Goal: Information Seeking & Learning: Check status

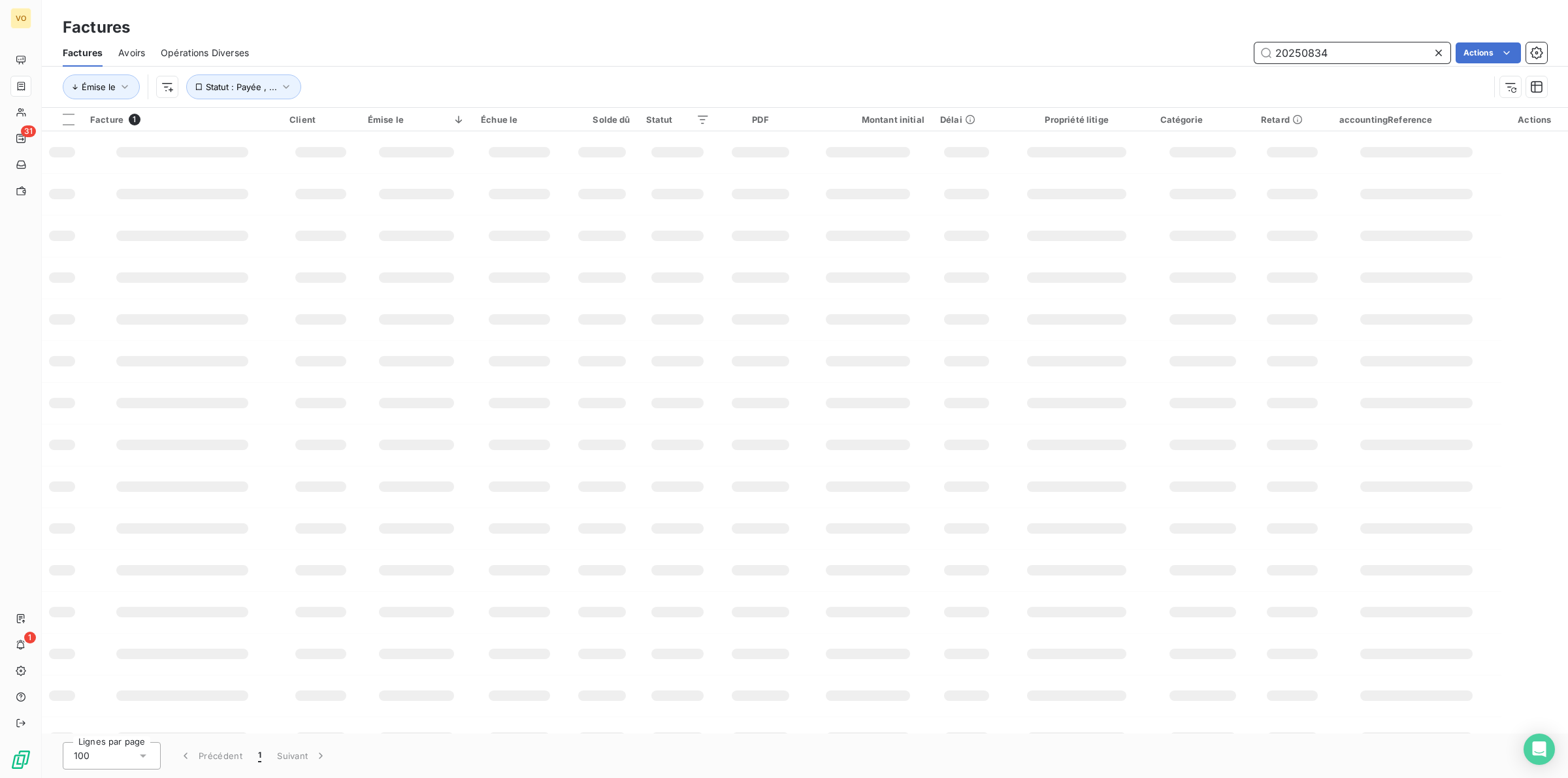
drag, startPoint x: 1336, startPoint y: 51, endPoint x: 1234, endPoint y: 49, distance: 102.0
click at [1234, 49] on div "20250834 Actions" at bounding box center [907, 53] width 1283 height 21
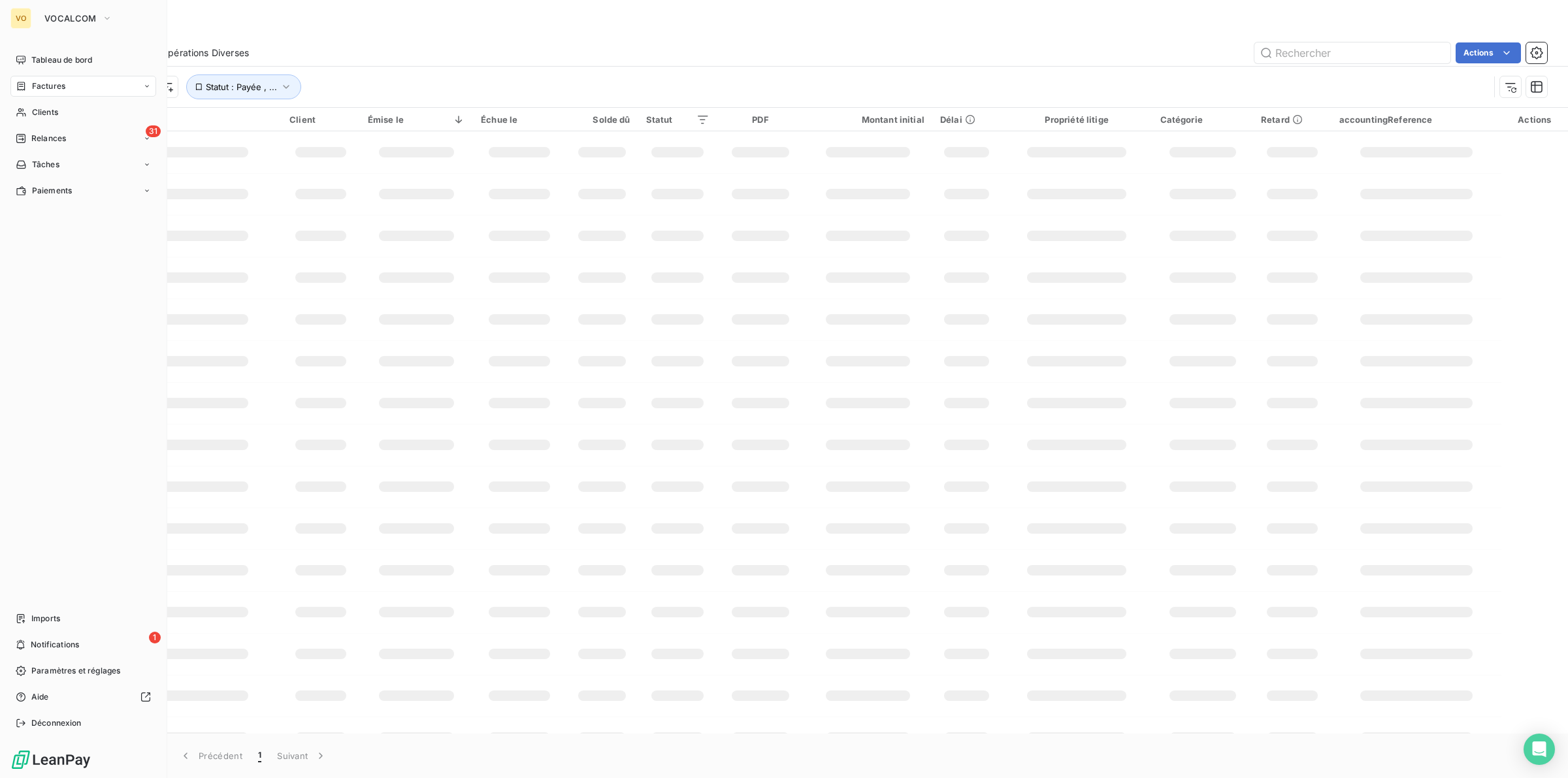
click at [61, 83] on span "Factures" at bounding box center [48, 86] width 33 height 11
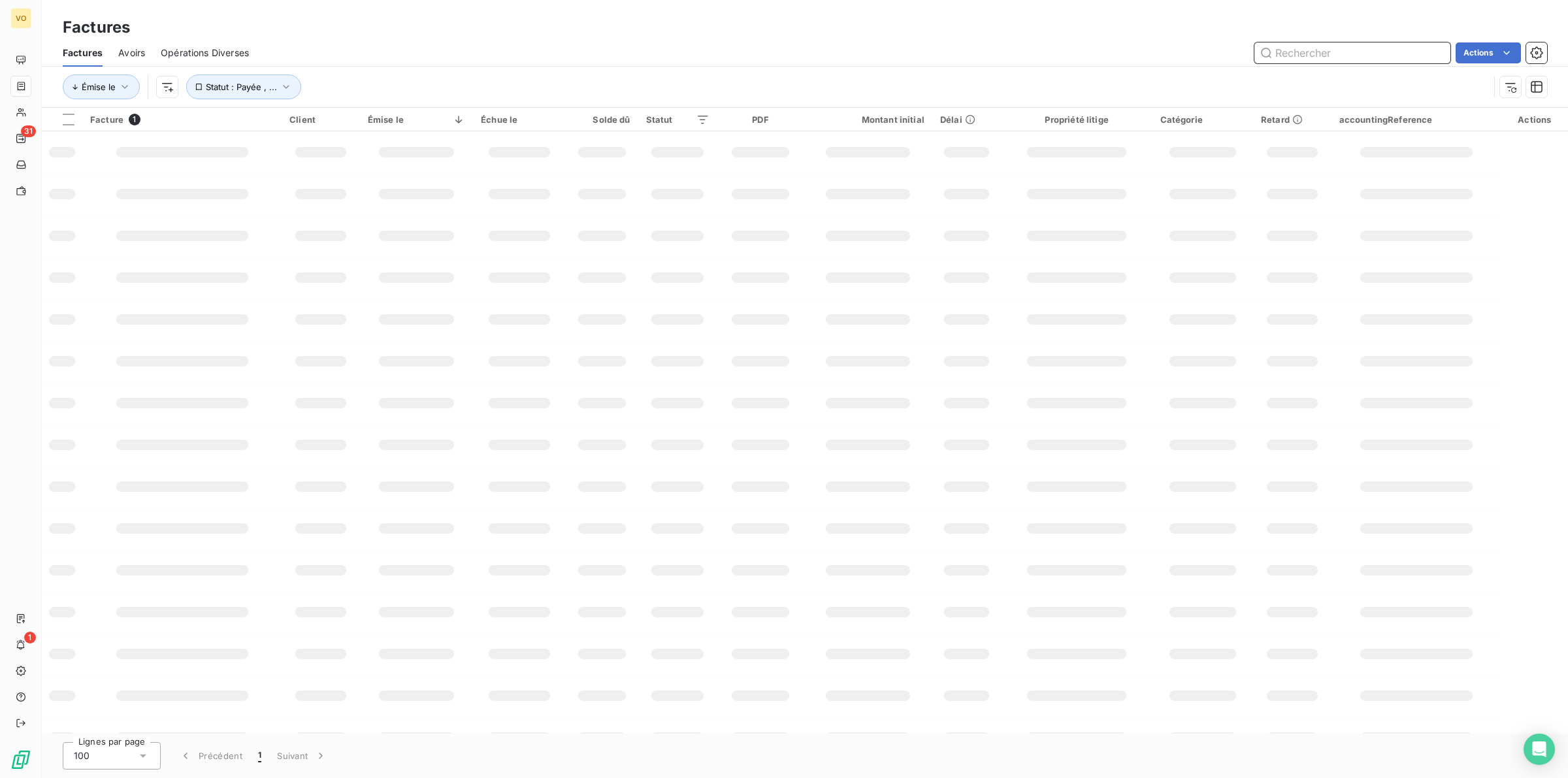
click at [1314, 54] on input "text" at bounding box center [1352, 53] width 196 height 21
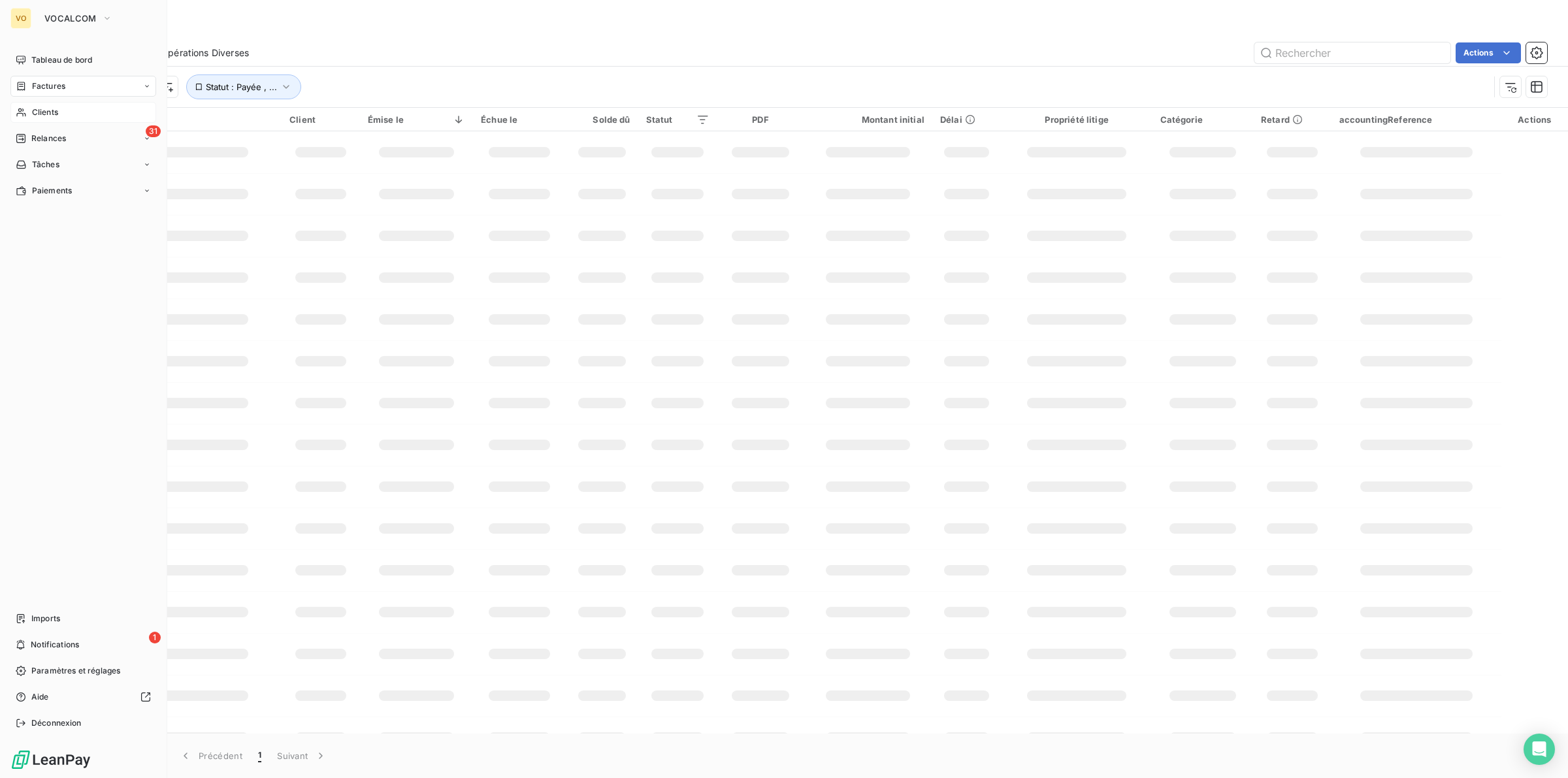
click at [44, 108] on span "Clients" at bounding box center [45, 113] width 26 height 11
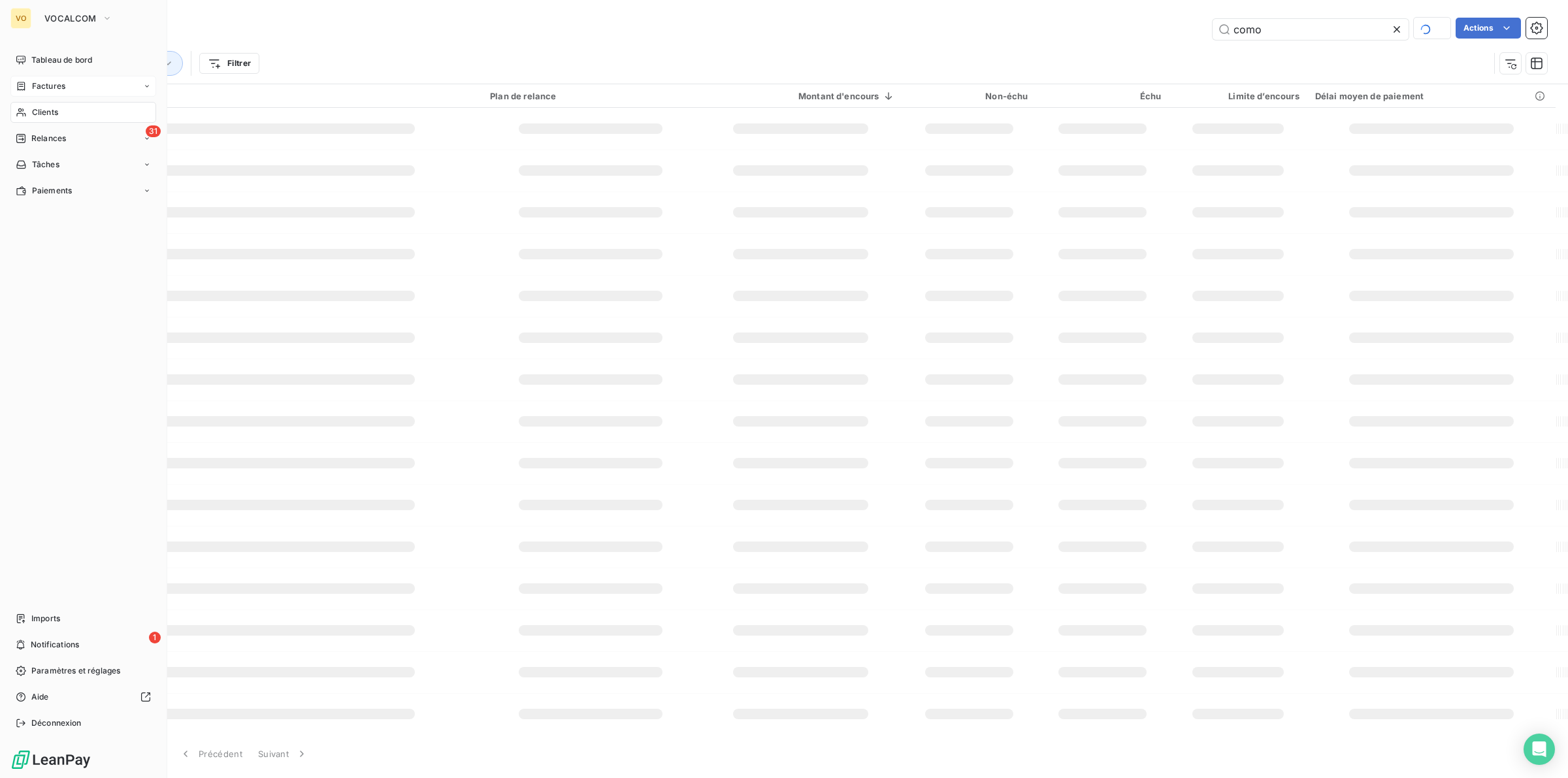
click at [50, 109] on span "Clients" at bounding box center [45, 113] width 26 height 11
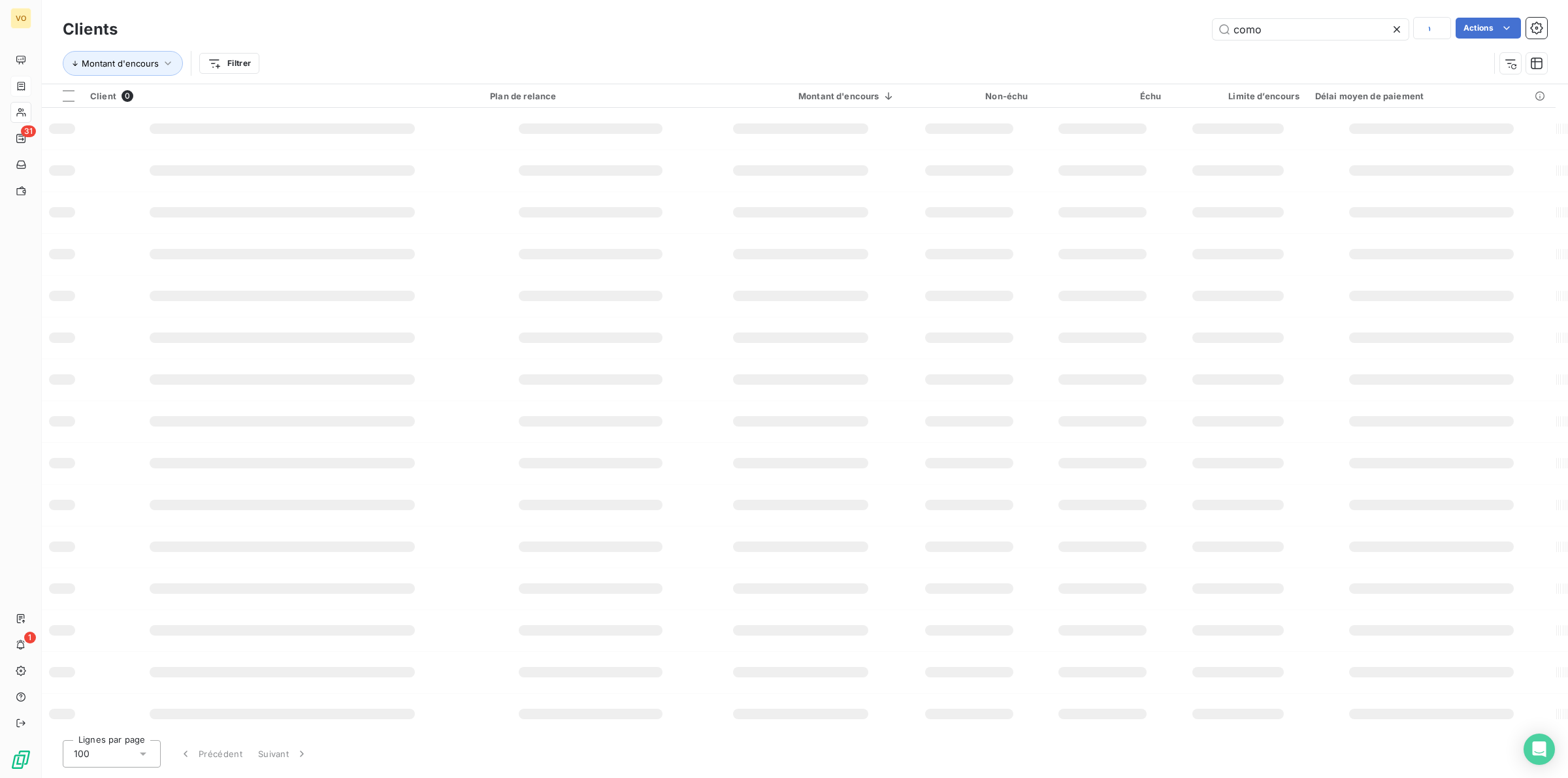
click at [1397, 25] on icon at bounding box center [1398, 29] width 13 height 13
click at [1256, 23] on input "text" at bounding box center [1311, 29] width 196 height 21
type input "sfr"
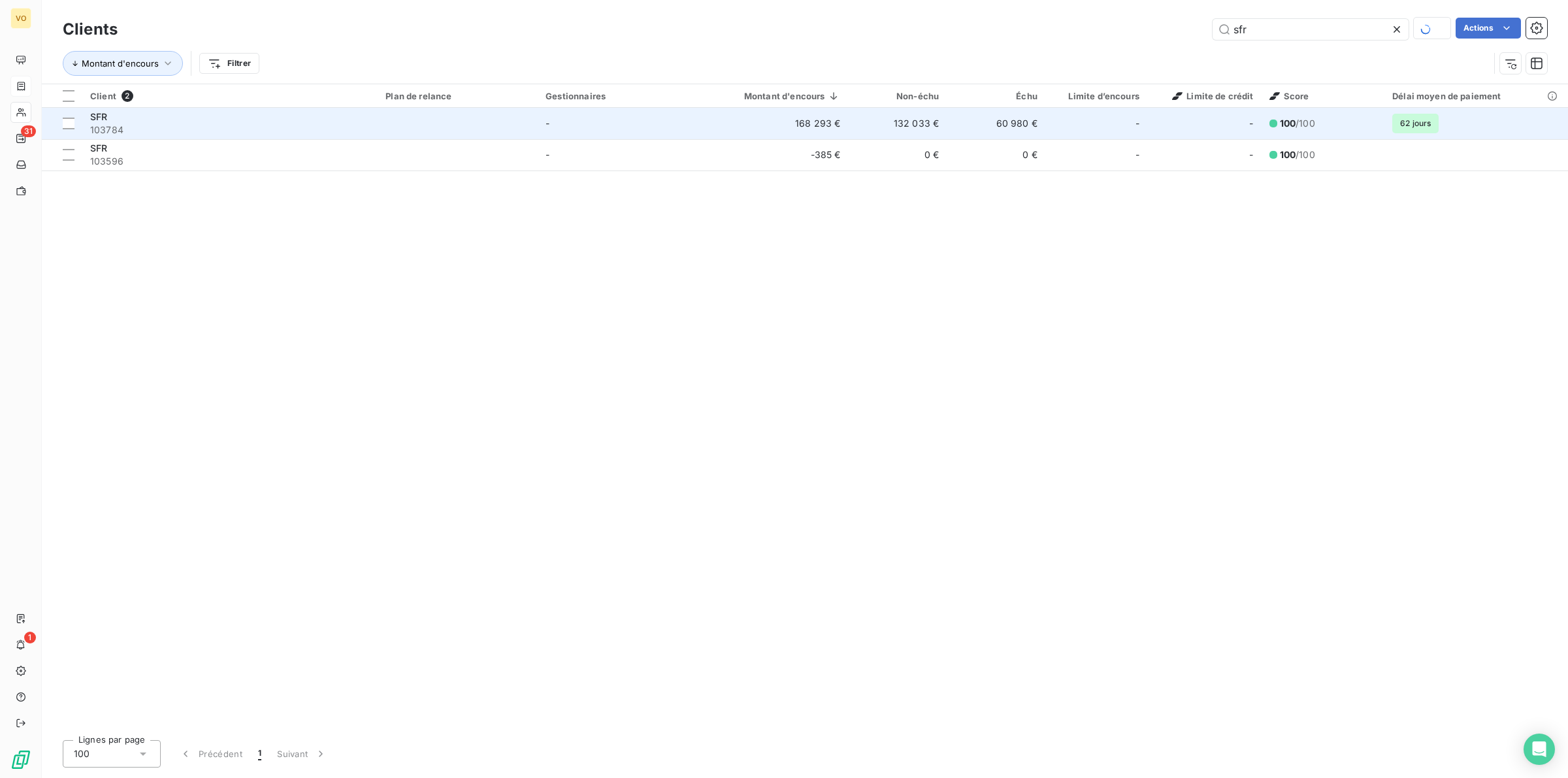
click at [171, 126] on span "103784" at bounding box center [230, 131] width 280 height 13
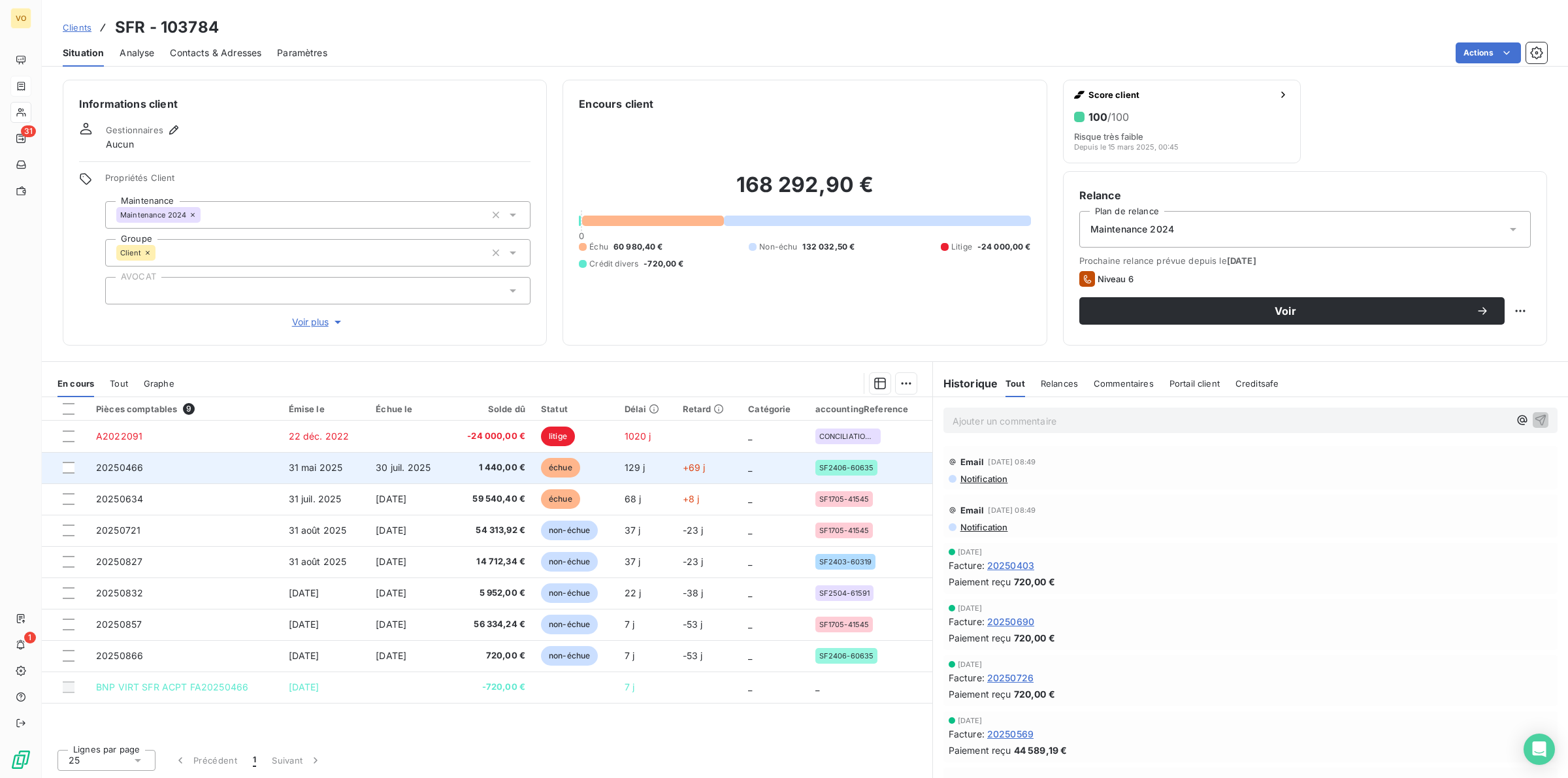
click at [318, 465] on span "31 mai 2025" at bounding box center [315, 468] width 54 height 11
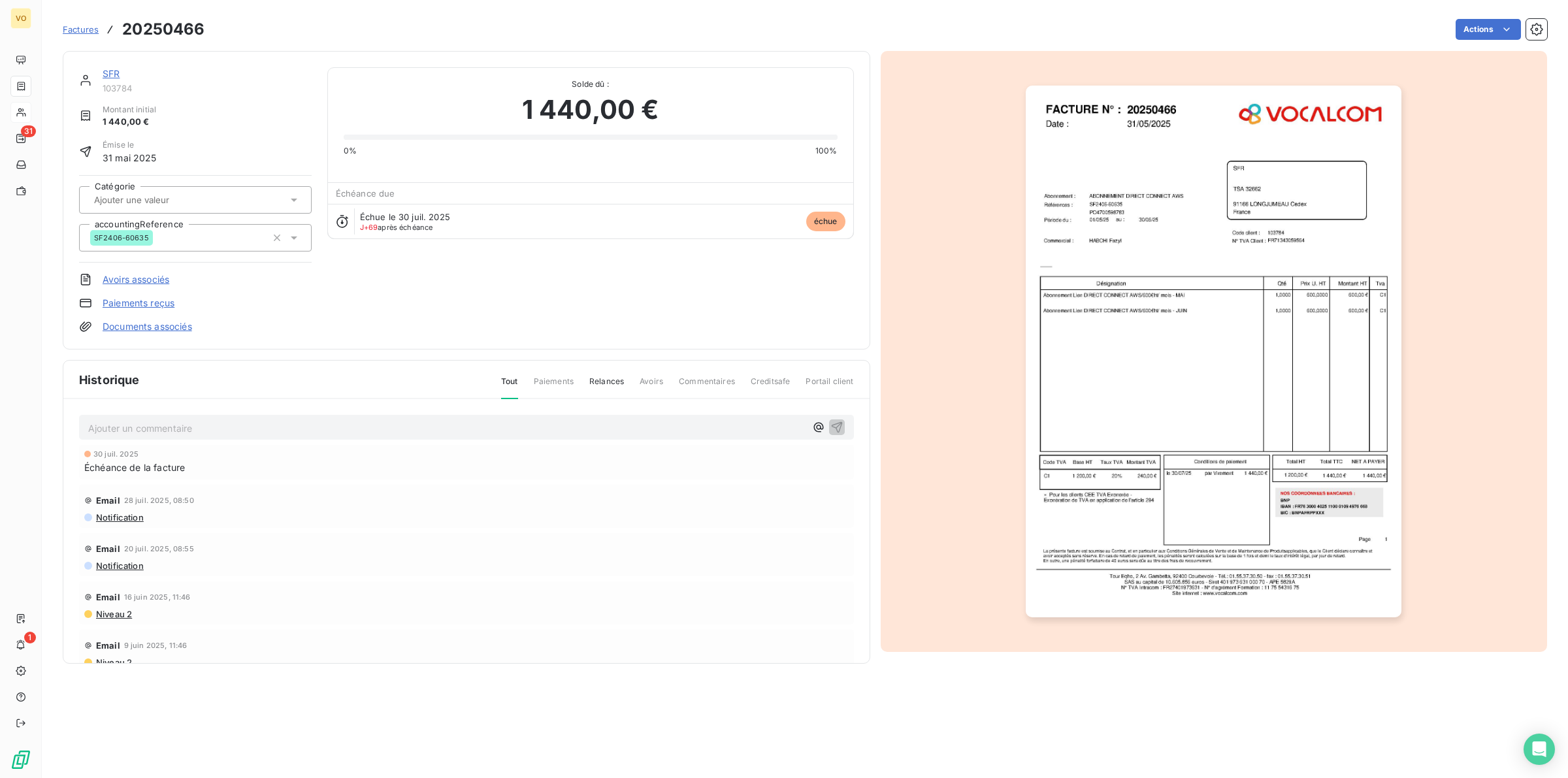
click at [1131, 407] on img "button" at bounding box center [1213, 351] width 376 height 532
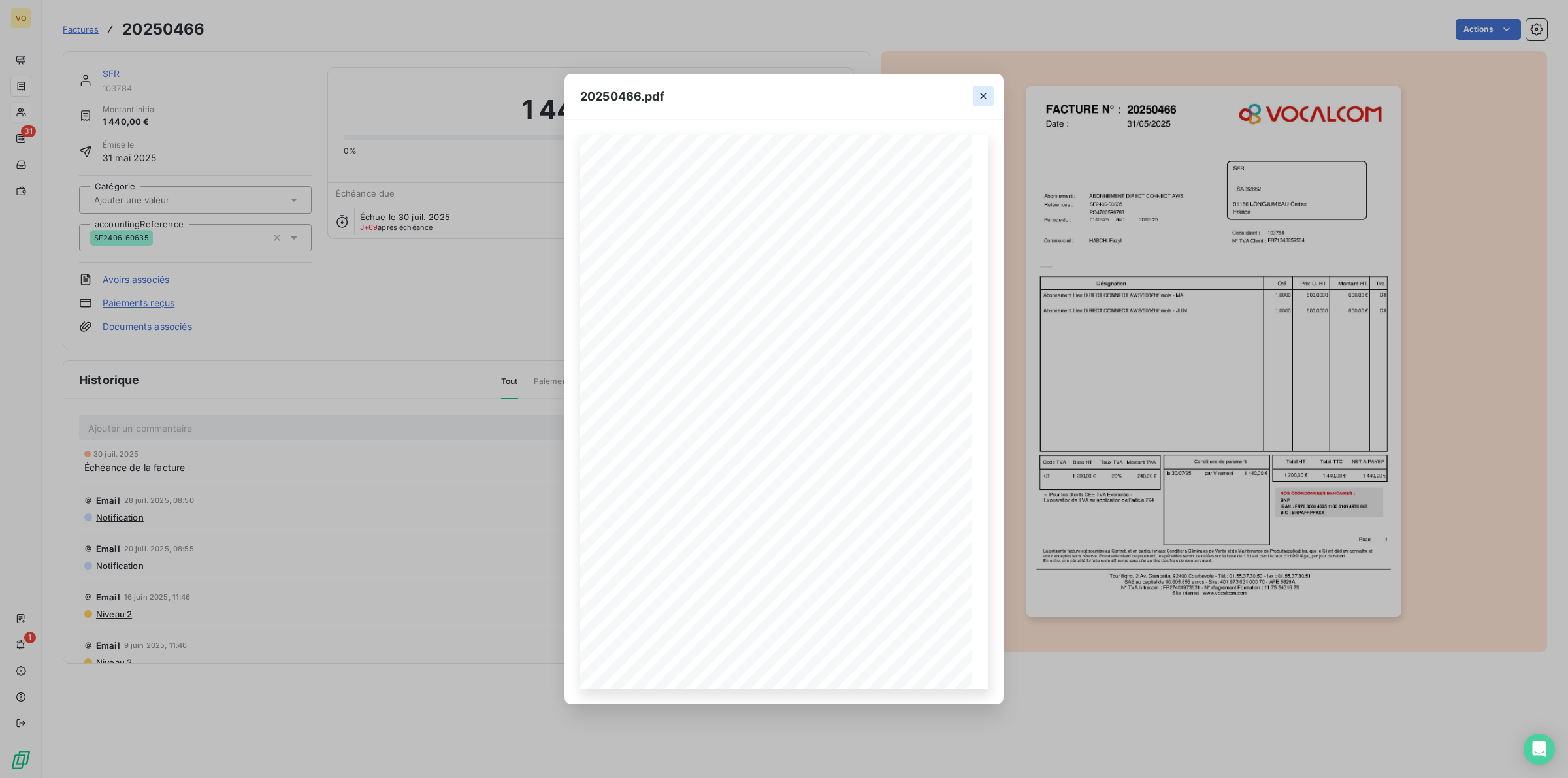
click at [981, 94] on icon "button" at bounding box center [983, 97] width 13 height 13
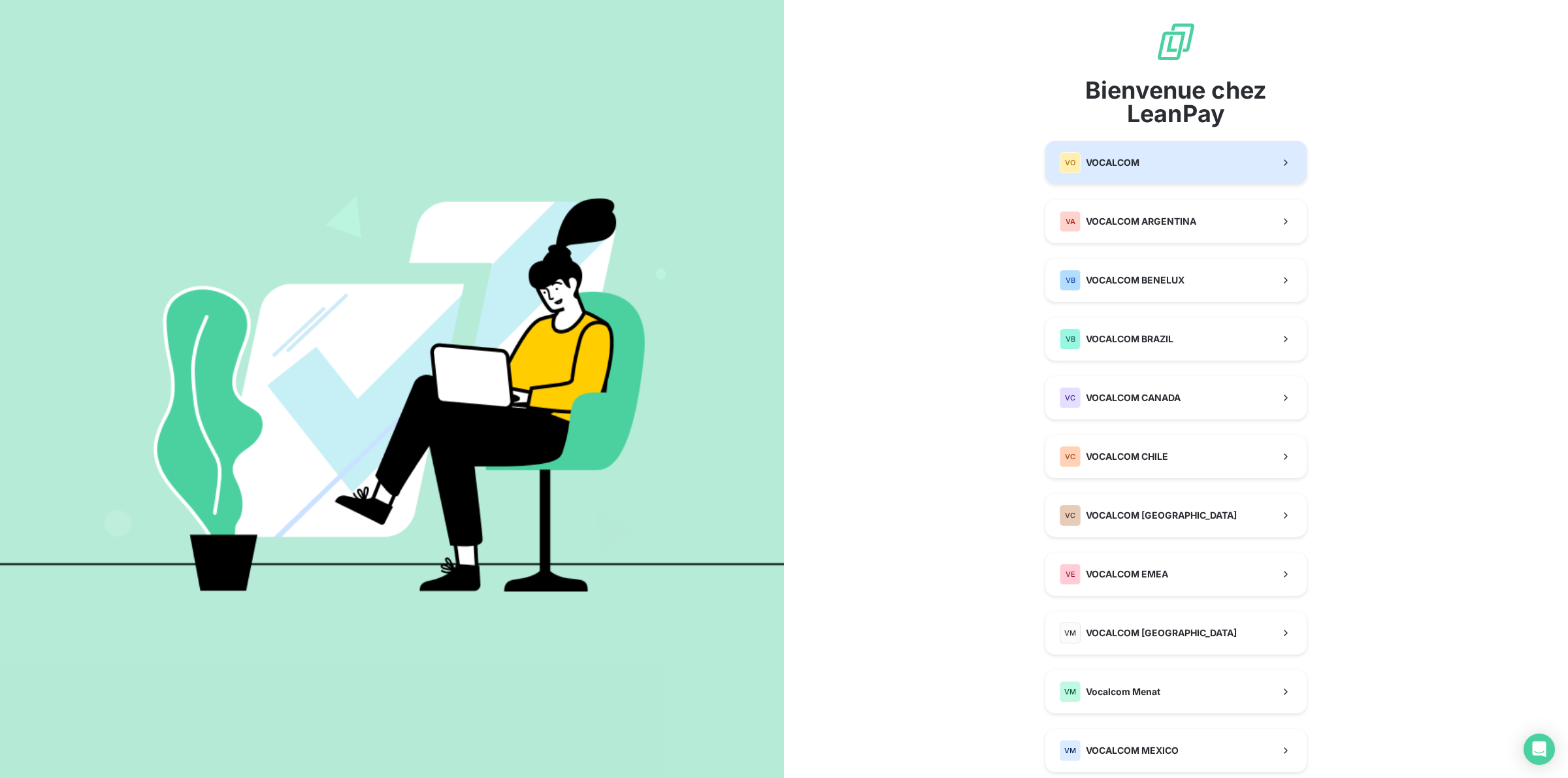
click at [1119, 162] on span "VOCALCOM" at bounding box center [1113, 163] width 54 height 13
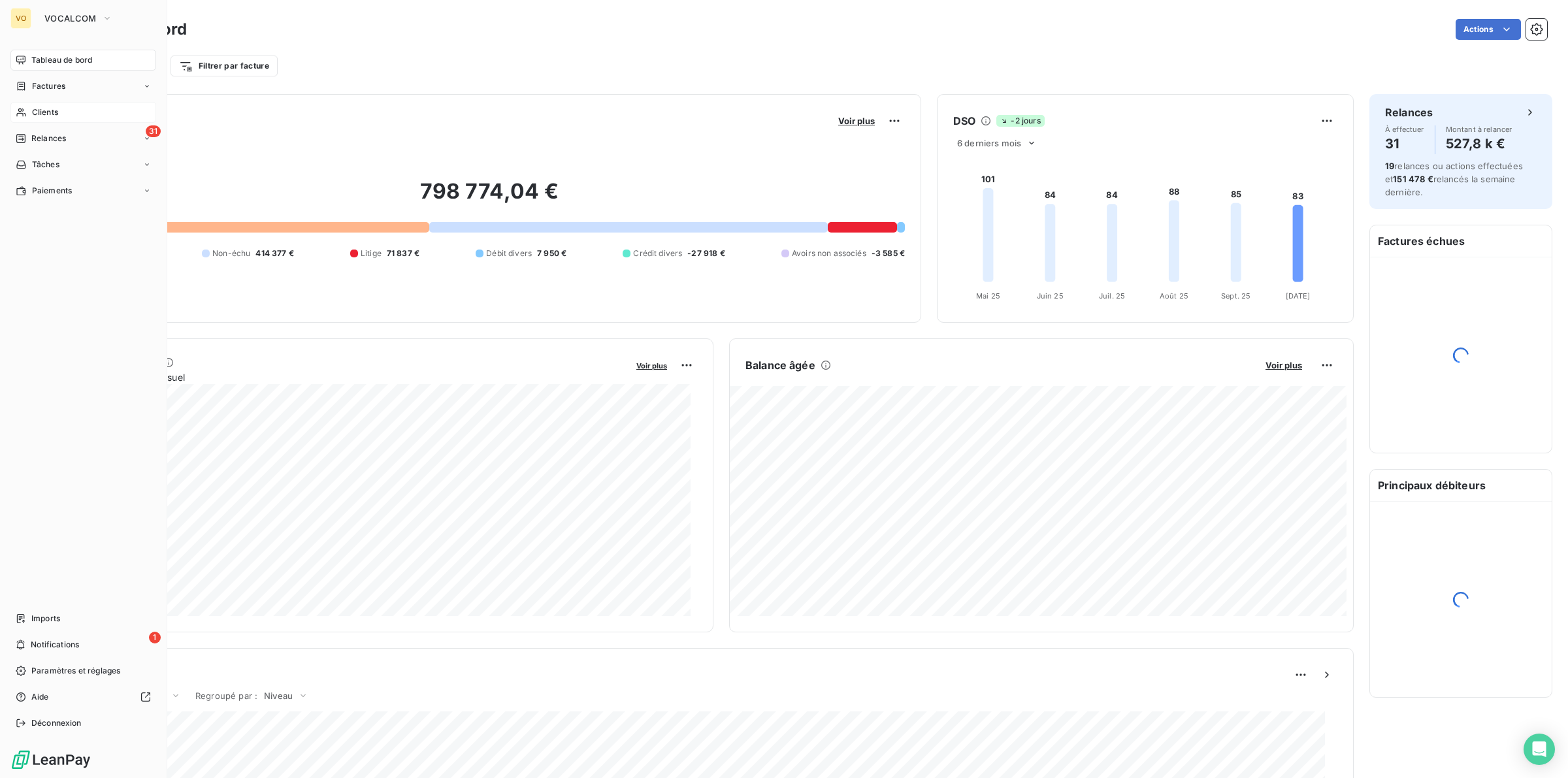
click at [44, 111] on span "Clients" at bounding box center [45, 113] width 26 height 11
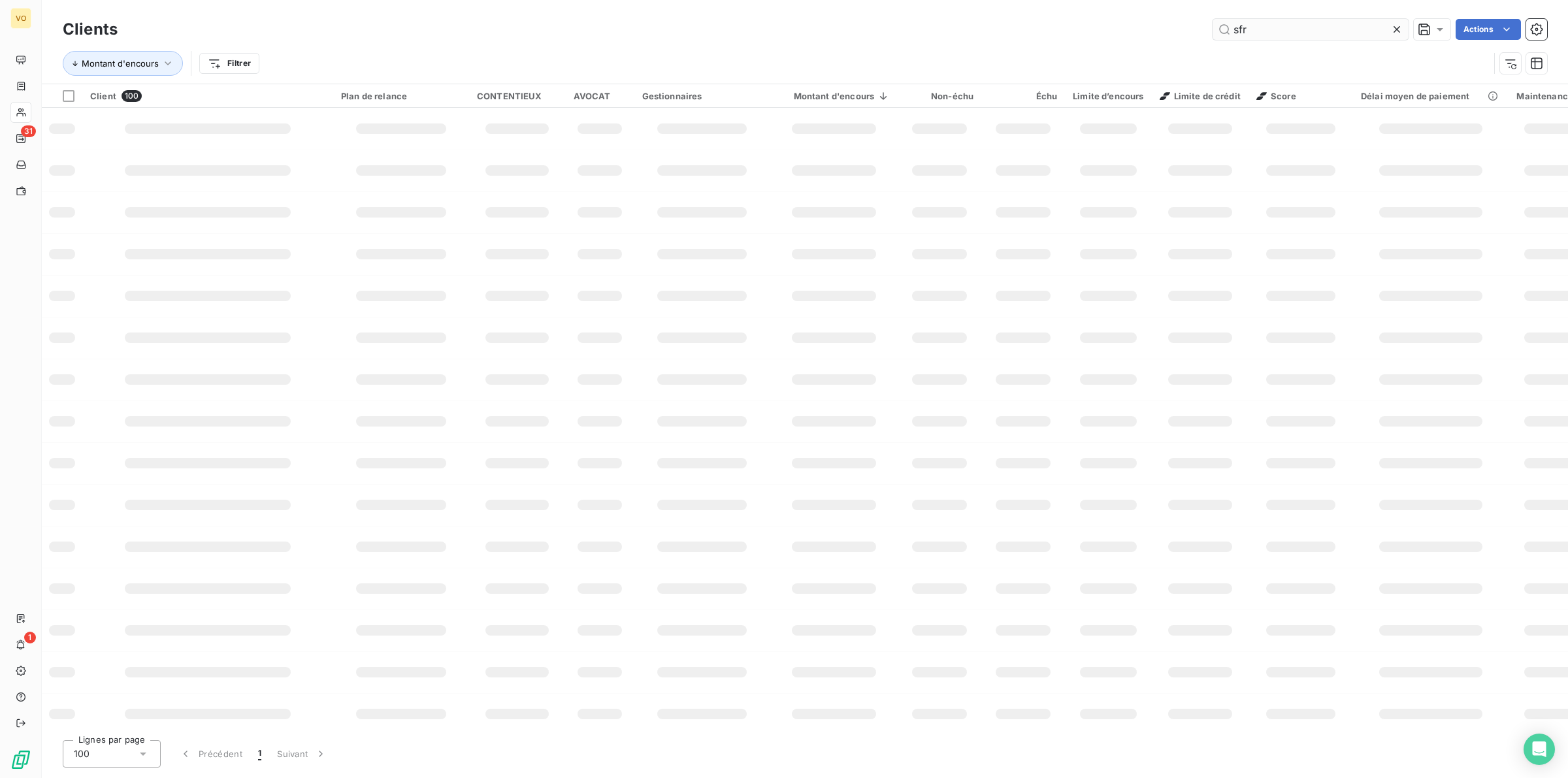
click at [1262, 29] on input "sfr" at bounding box center [1311, 29] width 196 height 21
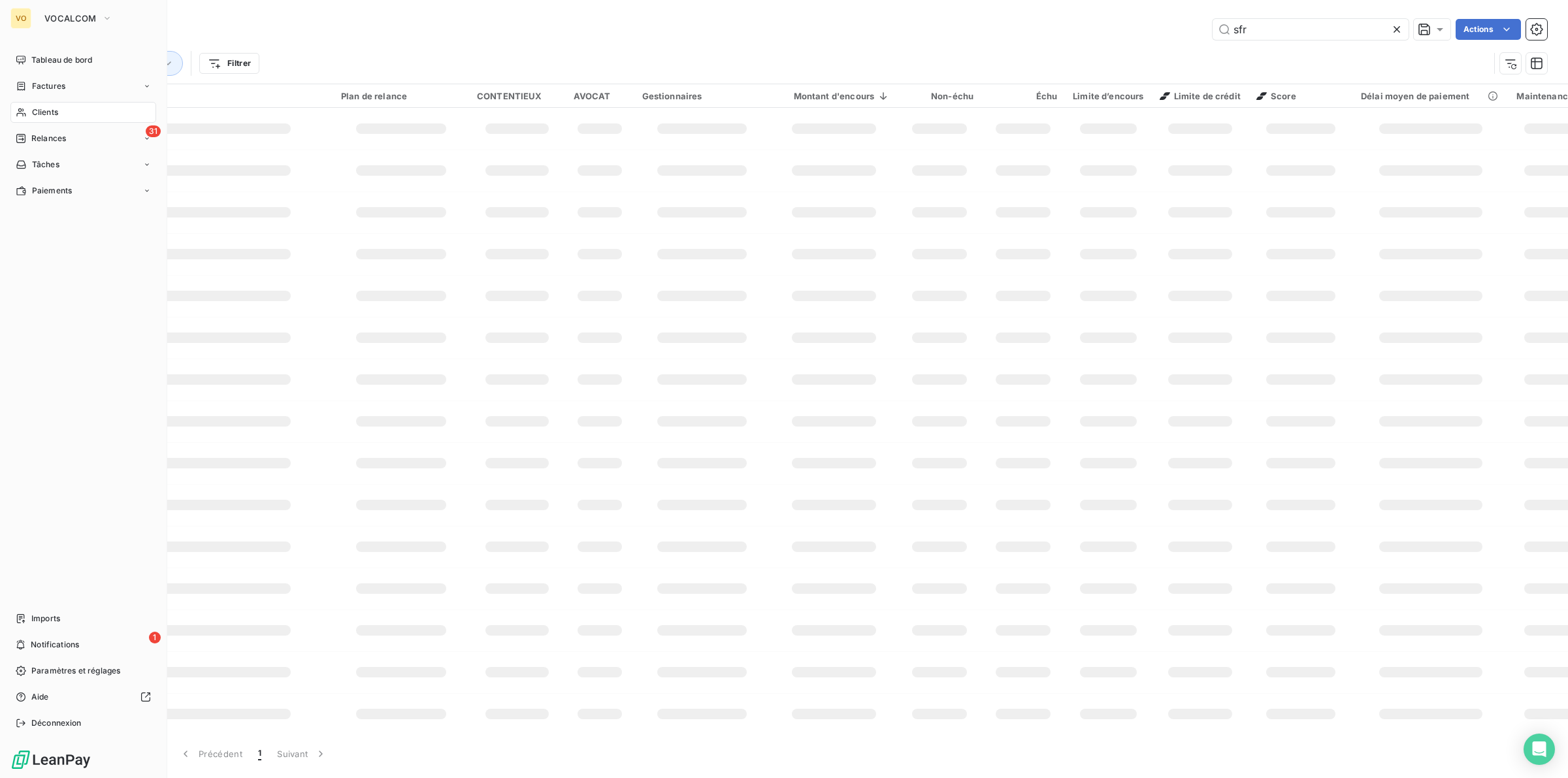
click at [50, 113] on span "Clients" at bounding box center [45, 113] width 26 height 11
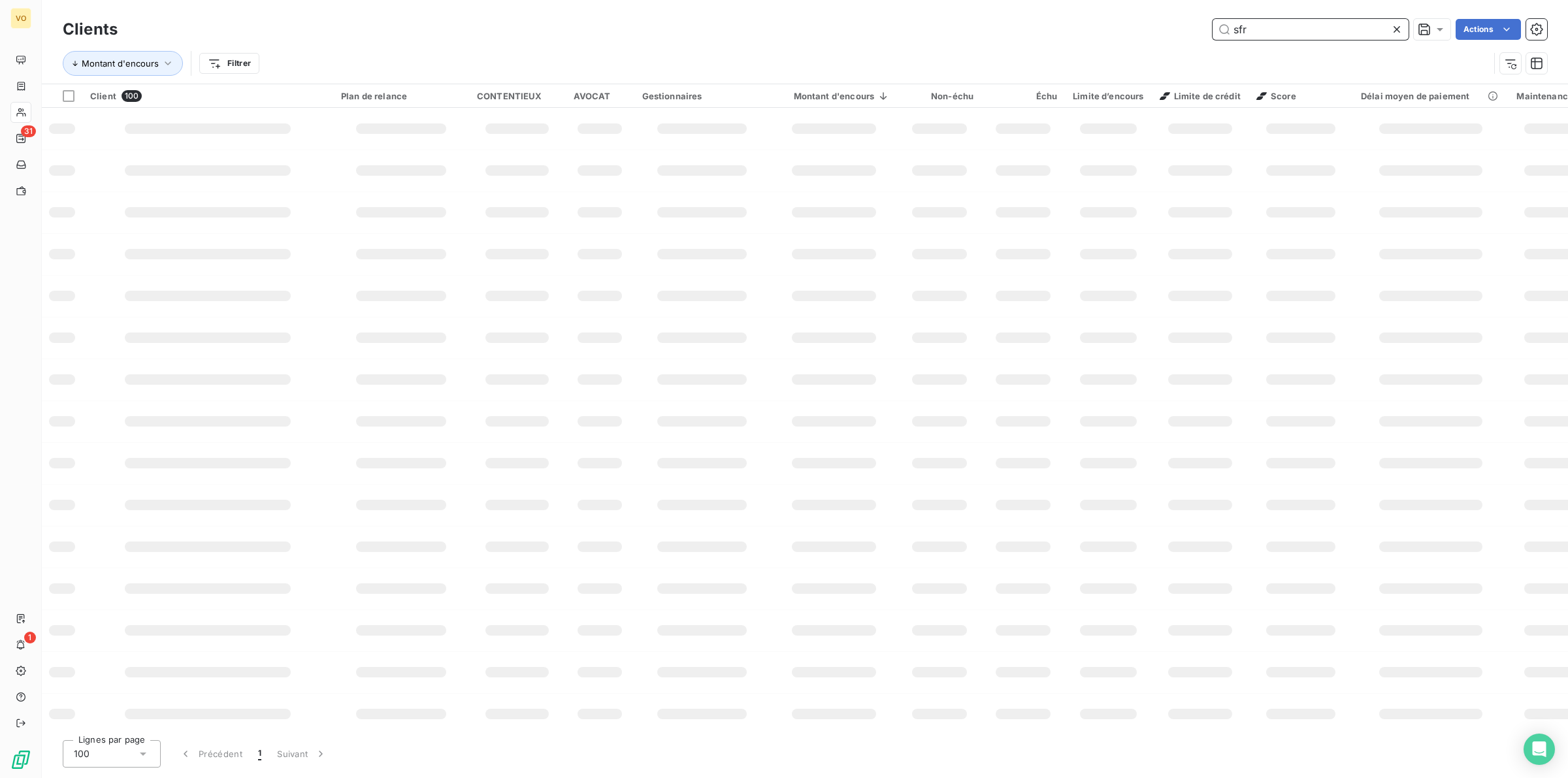
click at [1259, 27] on input "sfr" at bounding box center [1311, 29] width 196 height 21
type input "s"
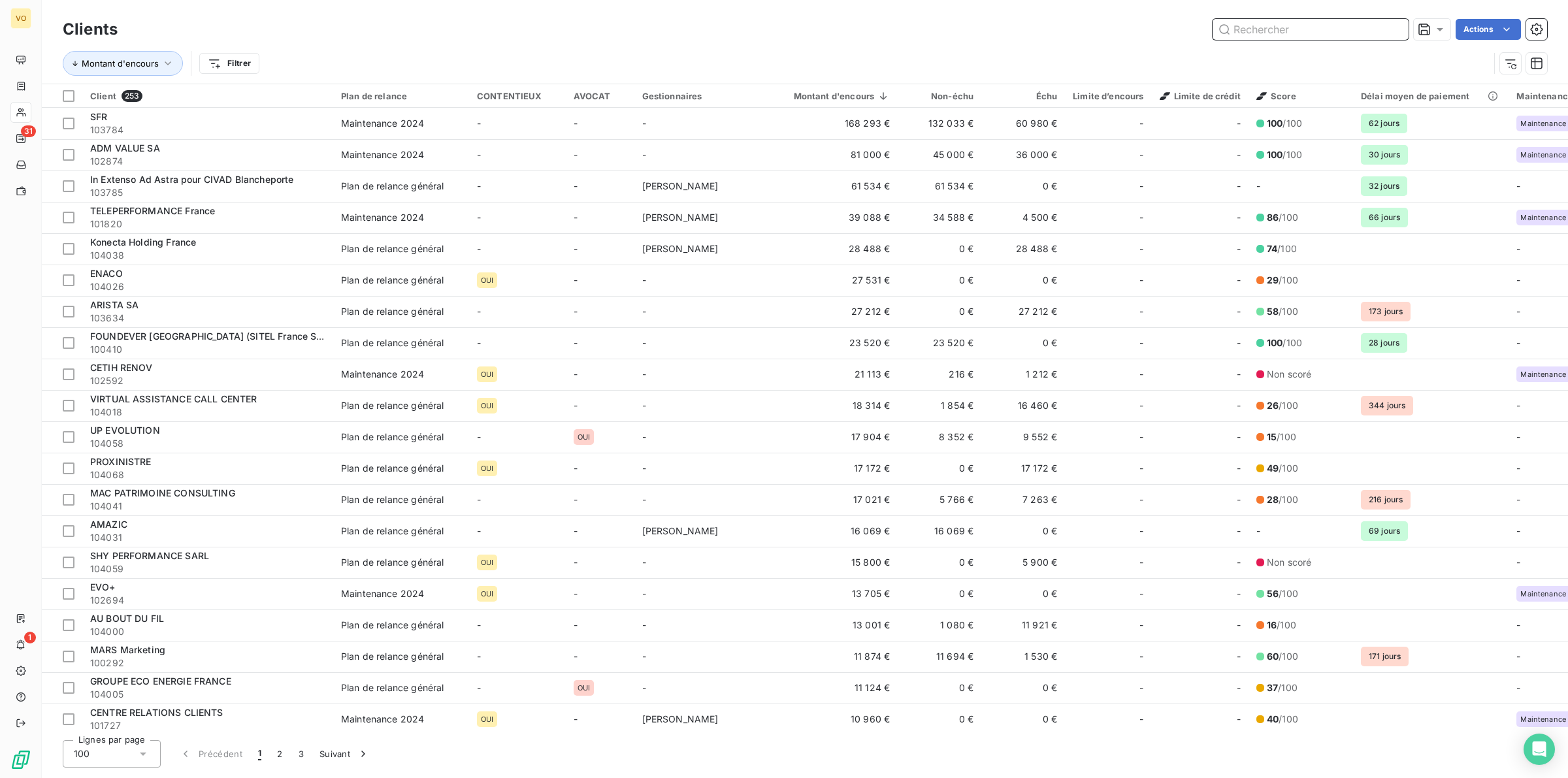
click at [1259, 25] on input "text" at bounding box center [1311, 29] width 196 height 21
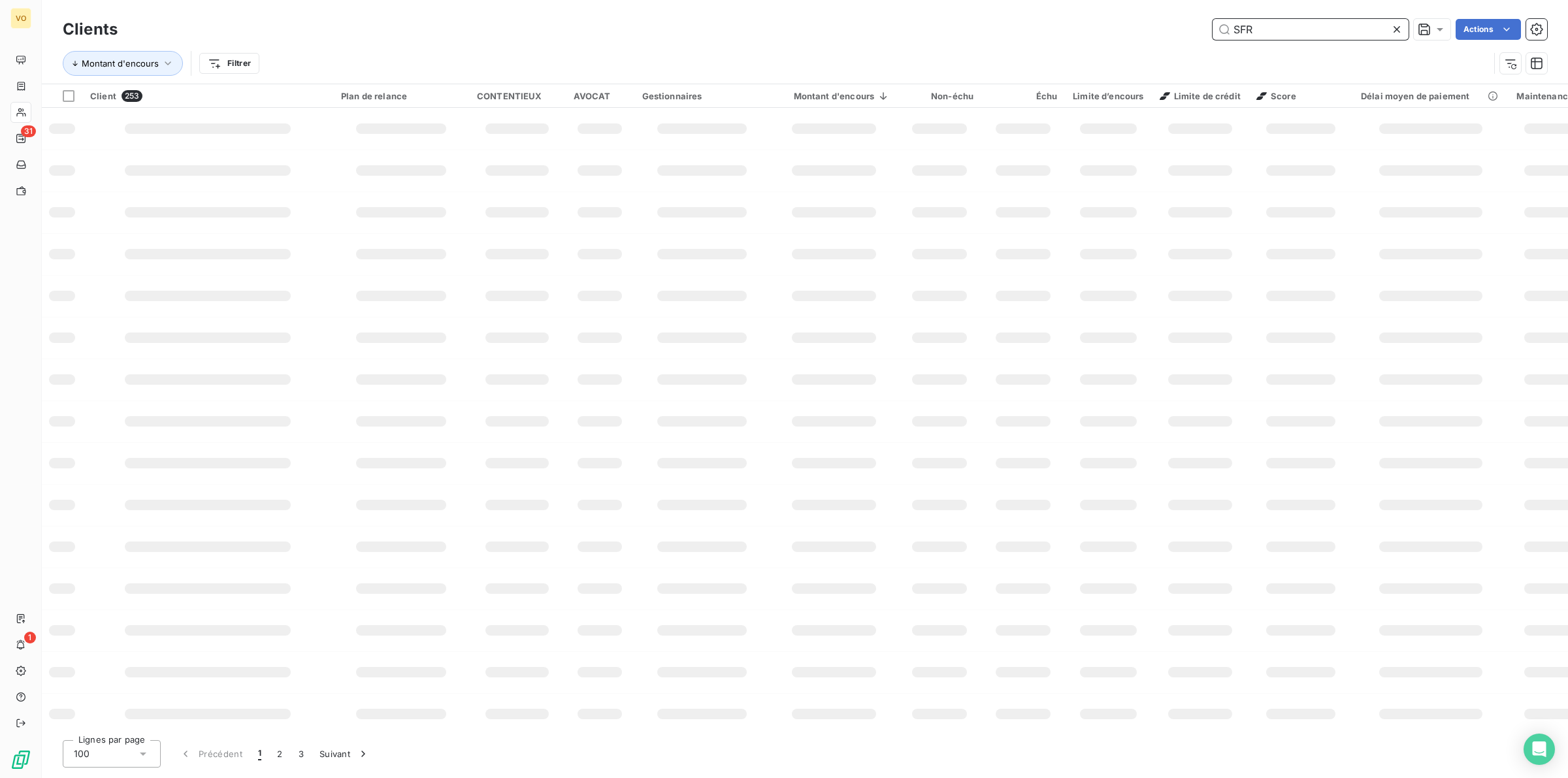
type input "SFR"
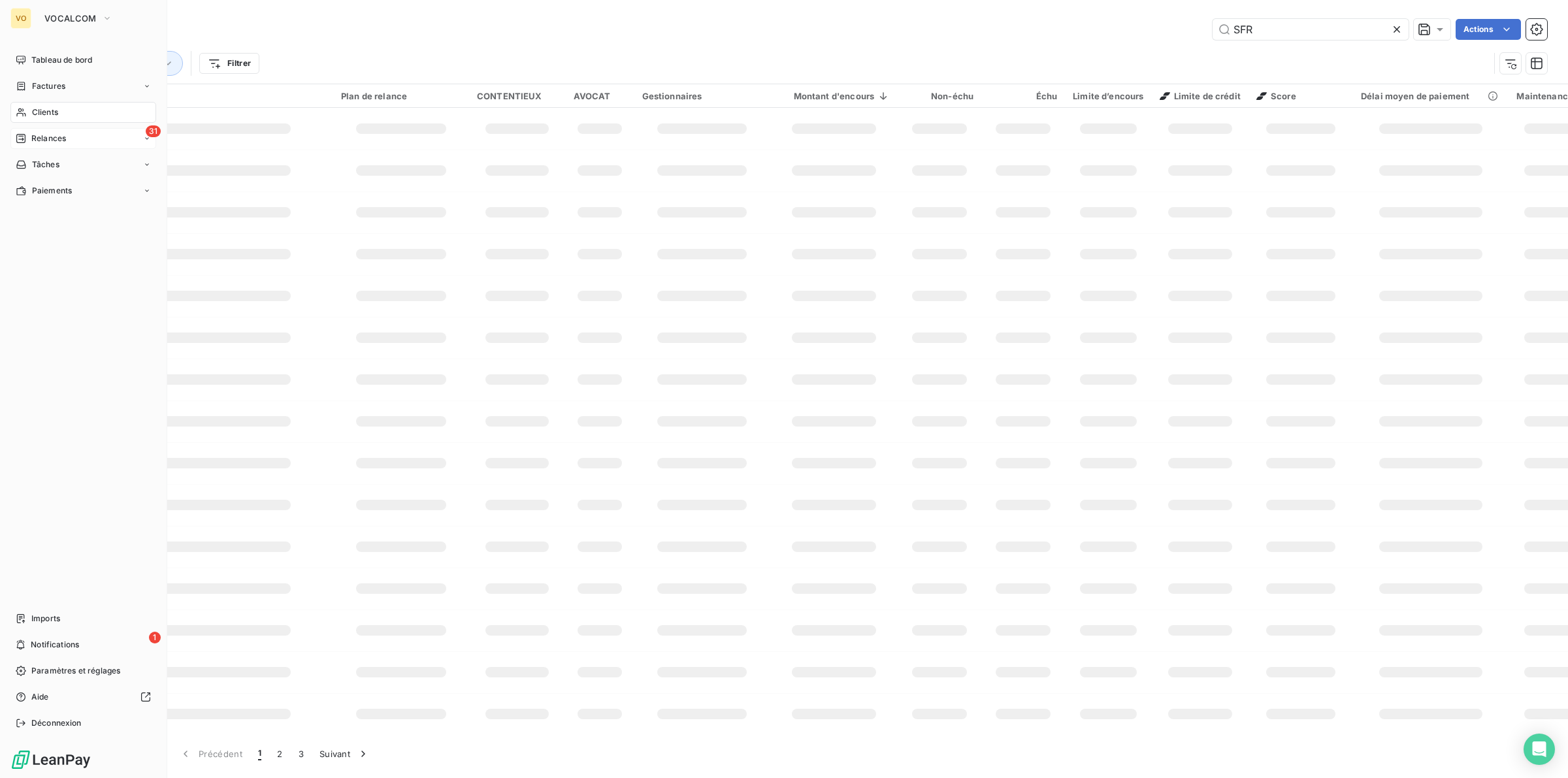
click at [47, 135] on span "Relances" at bounding box center [48, 138] width 35 height 11
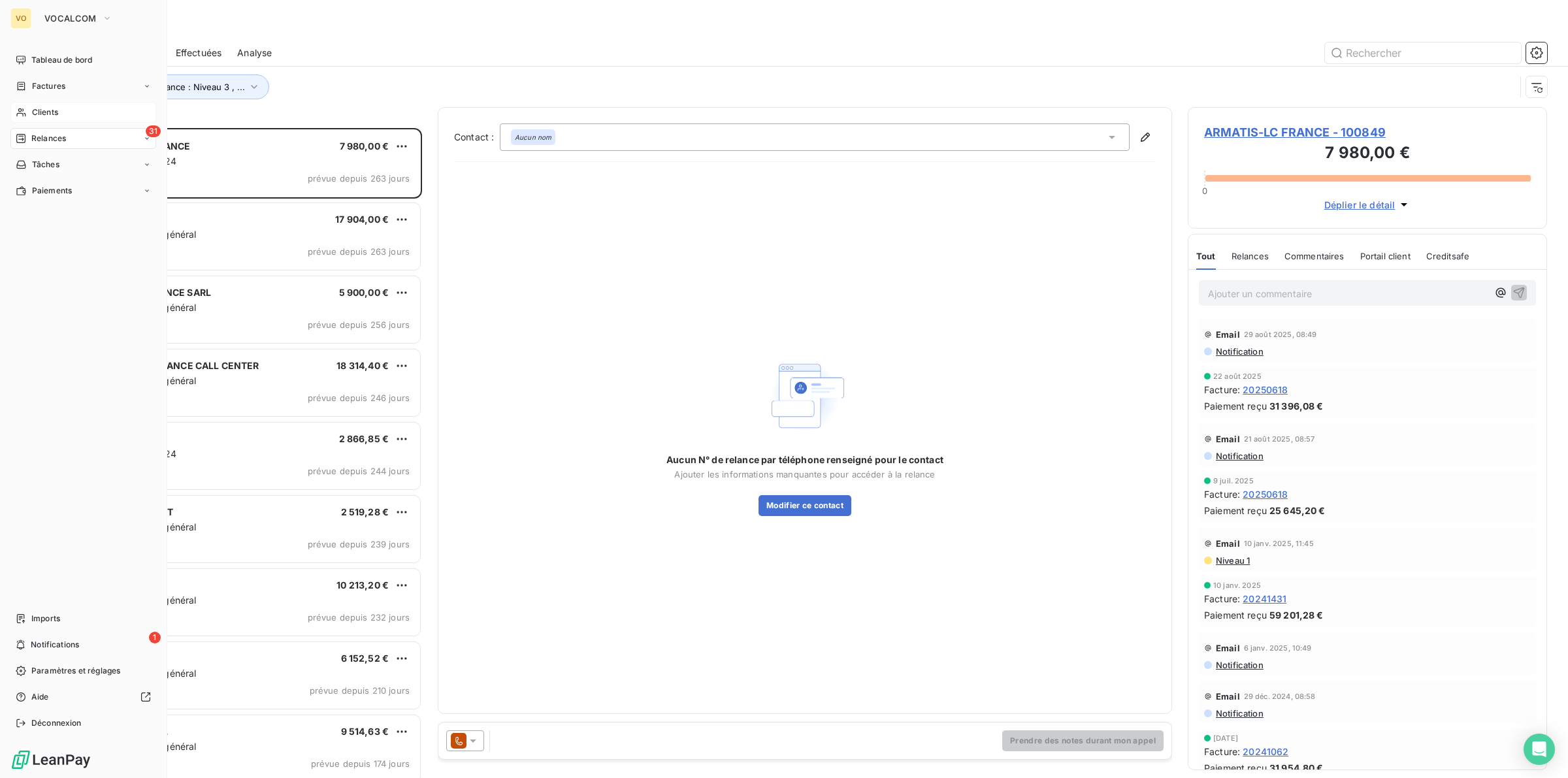
click at [50, 109] on span "Clients" at bounding box center [45, 113] width 26 height 11
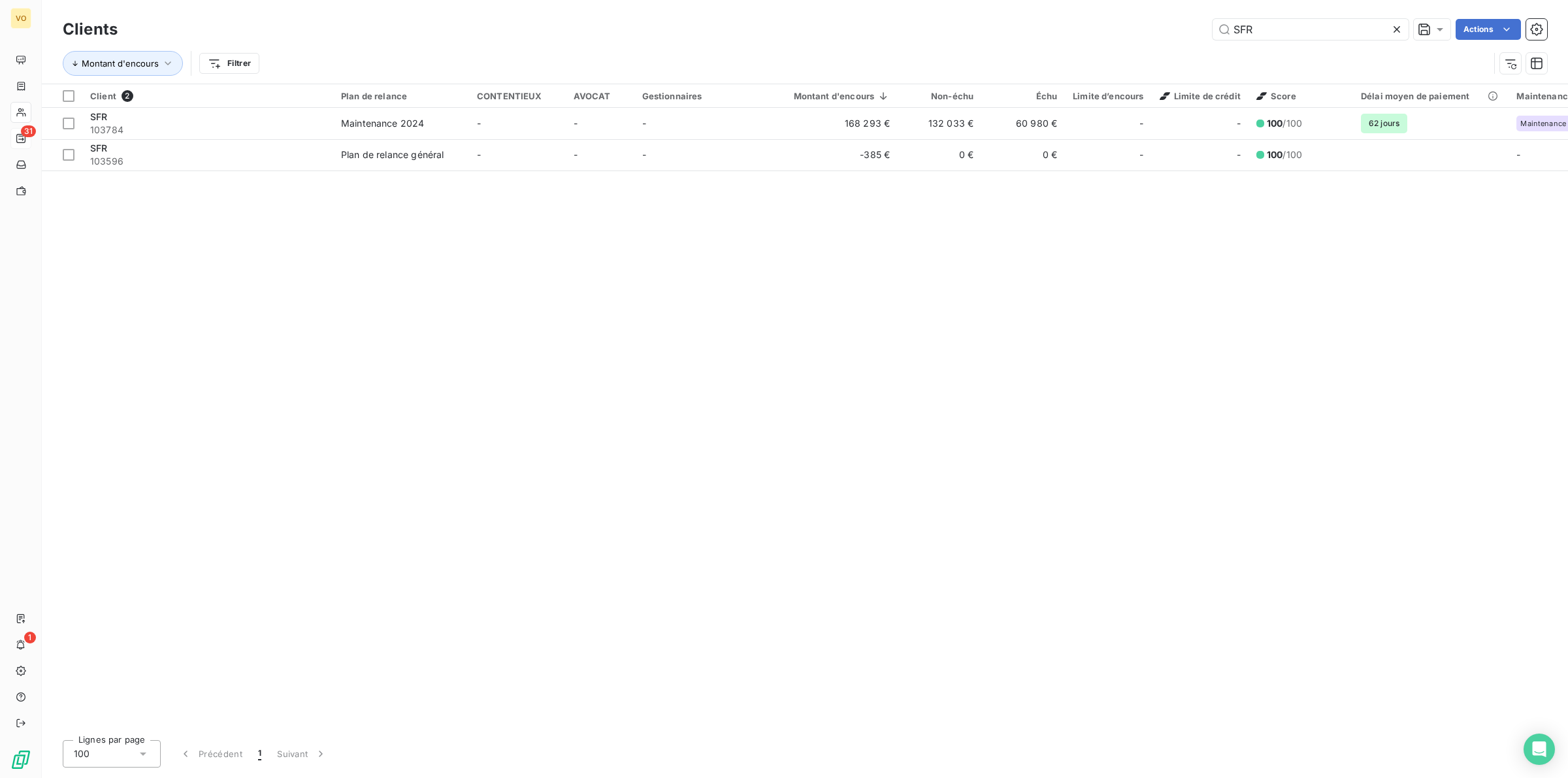
drag, startPoint x: 1273, startPoint y: 31, endPoint x: 1184, endPoint y: 25, distance: 89.2
click at [1184, 25] on div "SFR Actions" at bounding box center [840, 29] width 1414 height 21
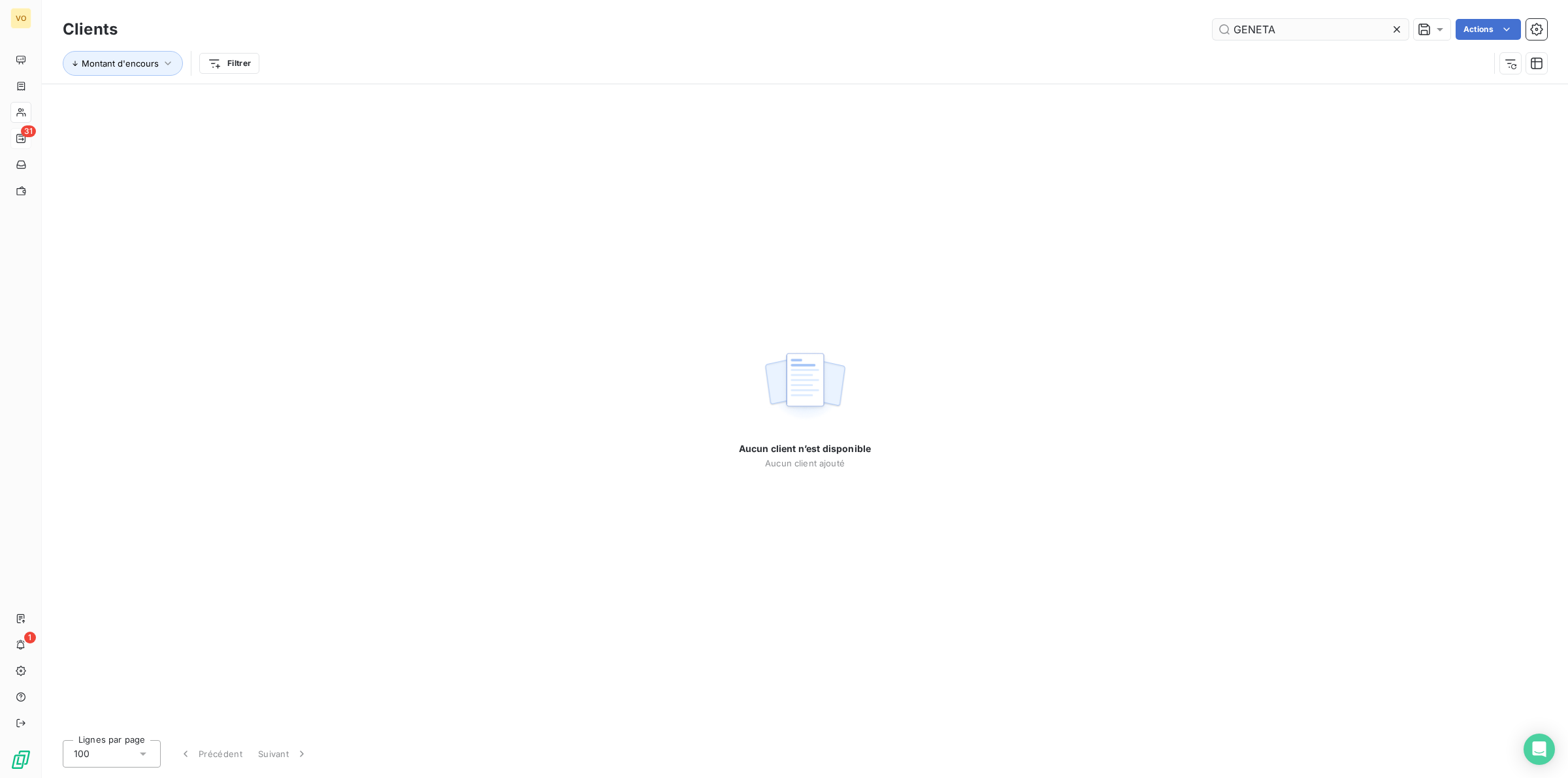
drag, startPoint x: 1257, startPoint y: 27, endPoint x: 1268, endPoint y: 27, distance: 11.0
click at [1262, 27] on input "GENETA" at bounding box center [1311, 29] width 196 height 21
click at [1268, 27] on input "GENETA" at bounding box center [1311, 29] width 196 height 21
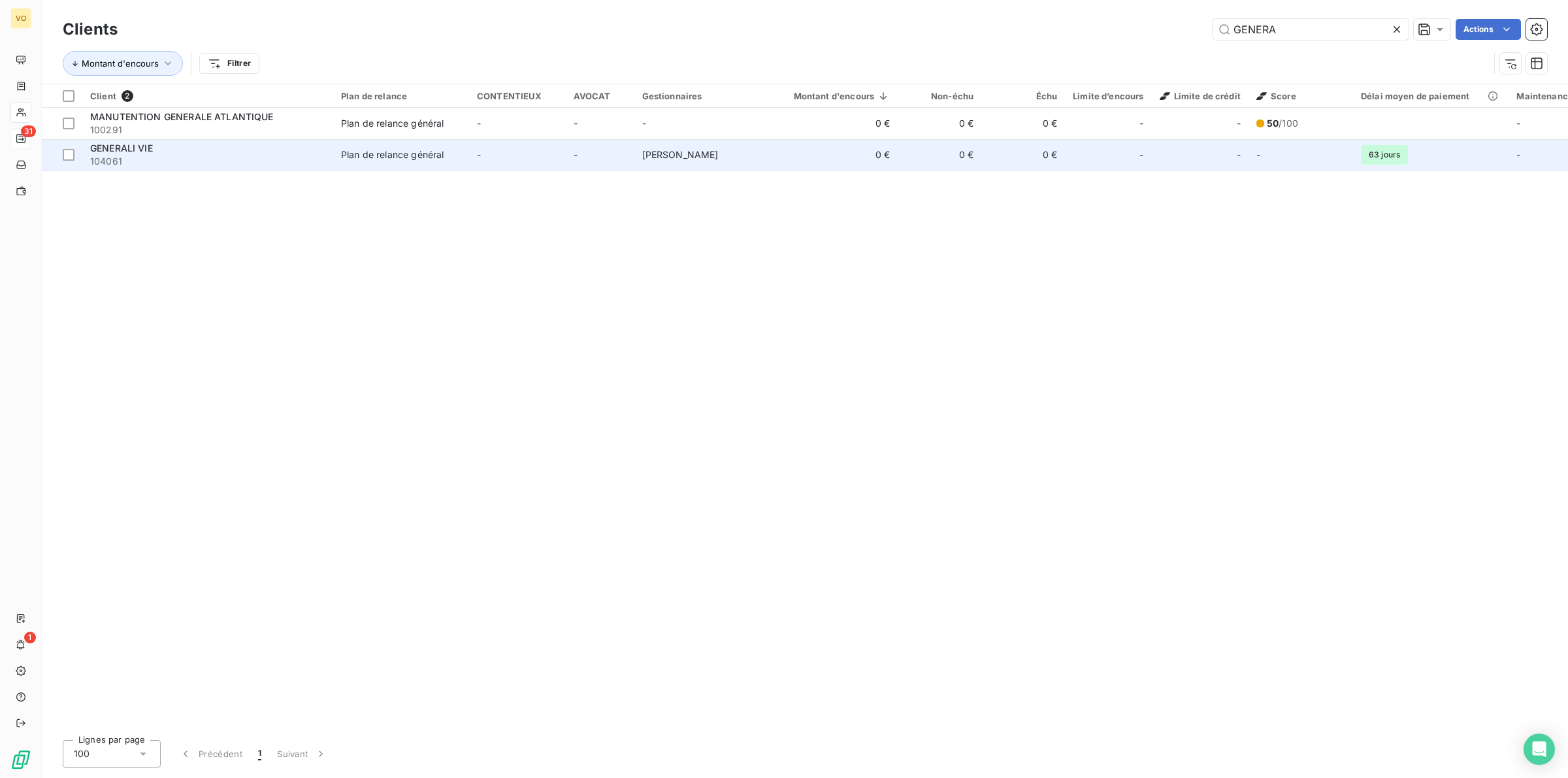
type input "GENERA"
click at [217, 157] on span "104061" at bounding box center [207, 162] width 236 height 13
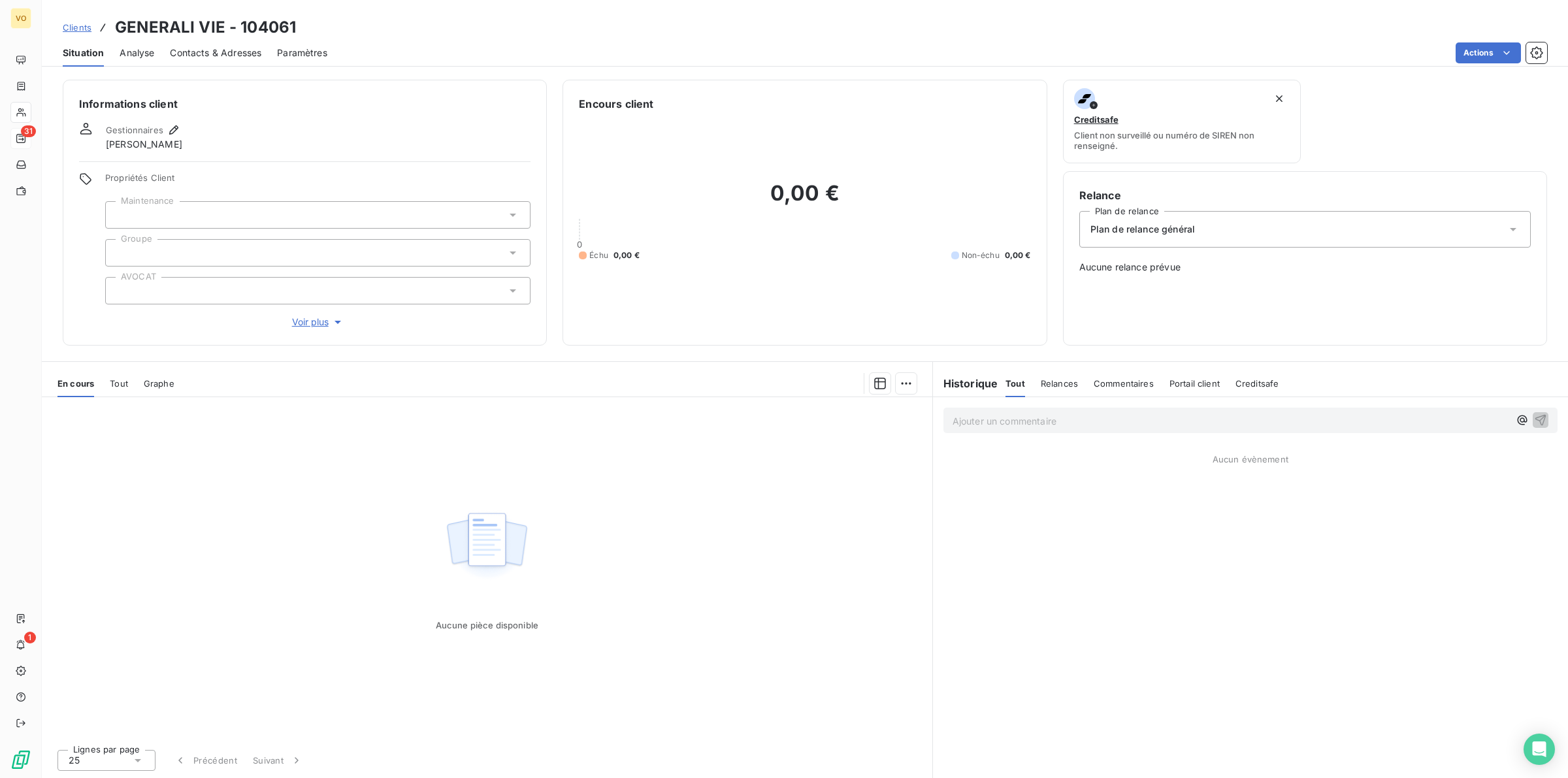
click at [229, 53] on span "Contacts & Adresses" at bounding box center [216, 53] width 92 height 13
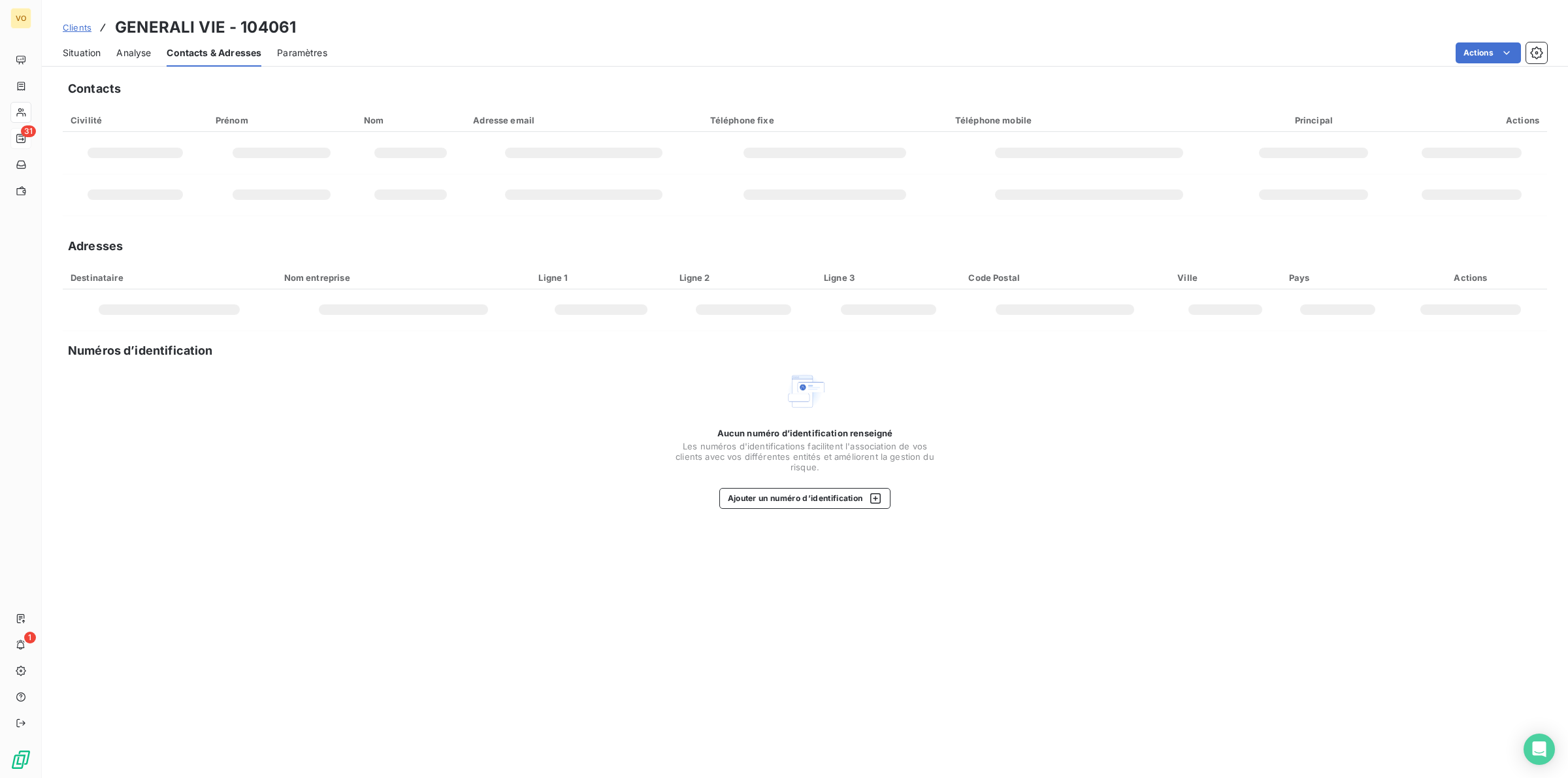
click at [327, 459] on div "Aucun numéro d’identification renseigné Les numéros d'identifications faciliten…" at bounding box center [804, 440] width 1485 height 138
drag, startPoint x: 314, startPoint y: 449, endPoint x: 380, endPoint y: 260, distance: 200.2
click at [316, 443] on div "Aucun numéro d’identification renseigné Les numéros d'identifications faciliten…" at bounding box center [804, 440] width 1485 height 138
click at [220, 51] on span "Contacts & Adresses" at bounding box center [214, 53] width 95 height 13
click at [144, 54] on span "Analyse" at bounding box center [133, 53] width 35 height 13
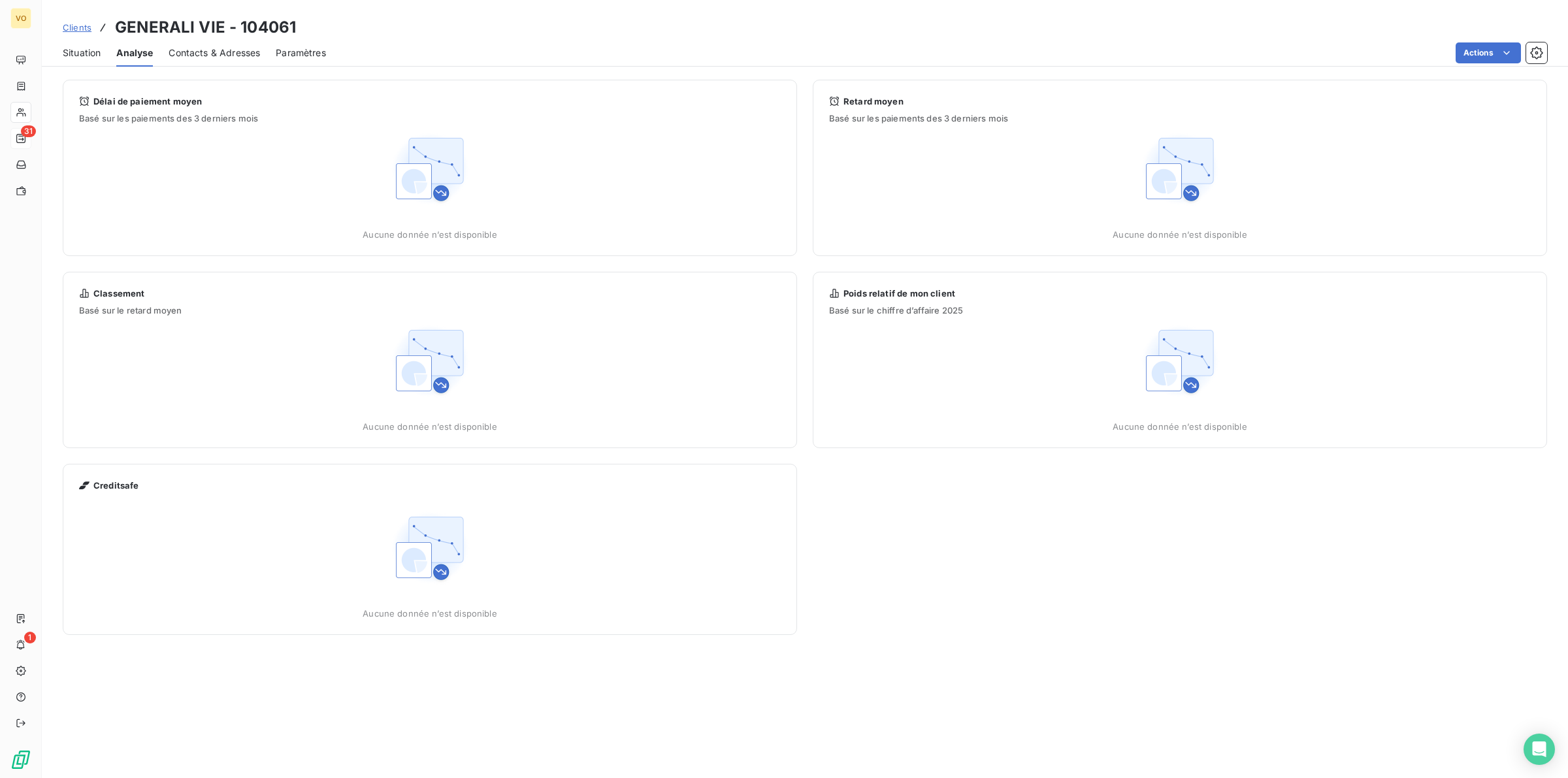
click at [212, 46] on span "Contacts & Adresses" at bounding box center [214, 53] width 92 height 13
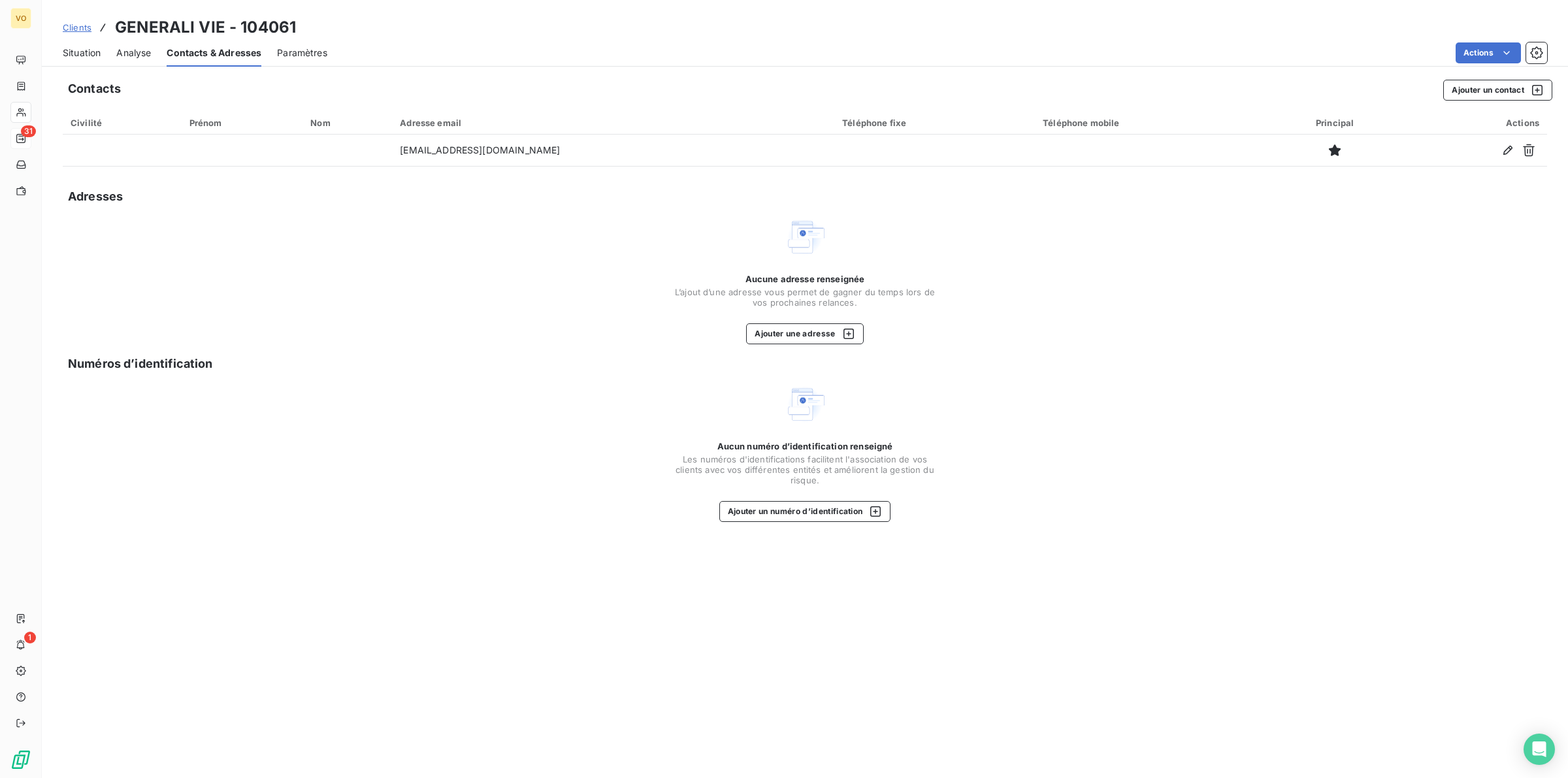
click at [239, 494] on div "Aucun numéro d’identification renseigné Les numéros d'identifications faciliten…" at bounding box center [804, 452] width 1485 height 138
drag, startPoint x: 306, startPoint y: 510, endPoint x: 363, endPoint y: 583, distance: 92.6
click at [308, 510] on div "Aucun numéro d’identification renseigné Les numéros d'identifications faciliten…" at bounding box center [804, 452] width 1485 height 138
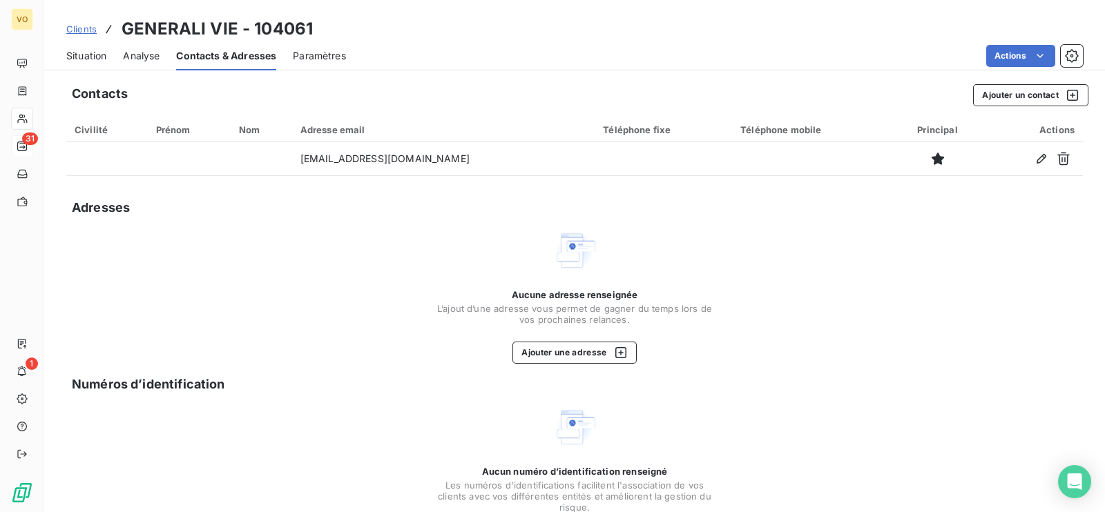
drag, startPoint x: 238, startPoint y: 244, endPoint x: 229, endPoint y: 218, distance: 28.6
click at [238, 245] on div "Aucune adresse renseignée L’ajout d’une adresse vous permet de gagner du temps …" at bounding box center [574, 296] width 1017 height 135
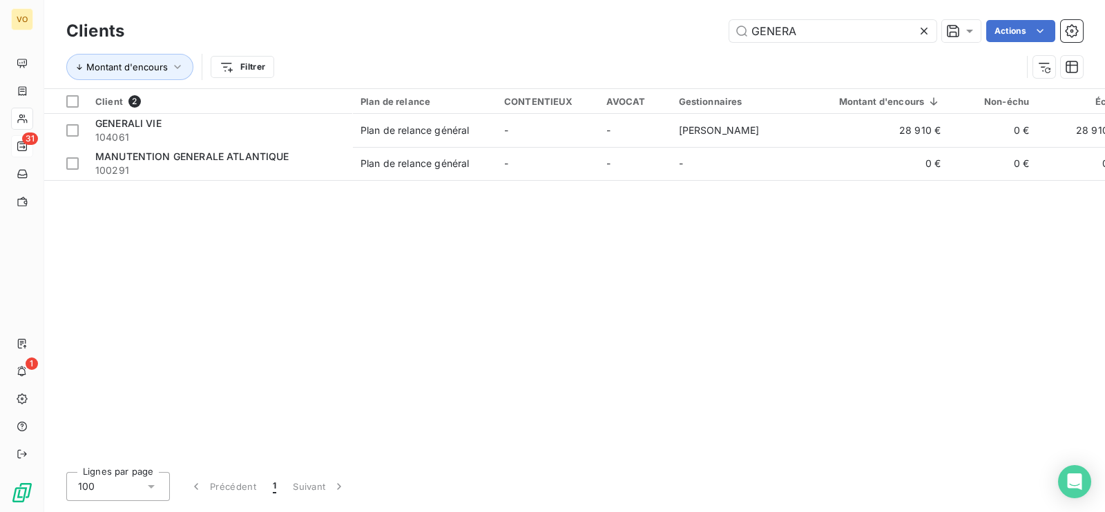
click at [253, 257] on div "Client 2 Plan de relance CONTENTIEUX AVOCAT Gestionnaires Montant d'encours Non…" at bounding box center [574, 275] width 1061 height 372
click at [925, 32] on icon at bounding box center [924, 31] width 14 height 14
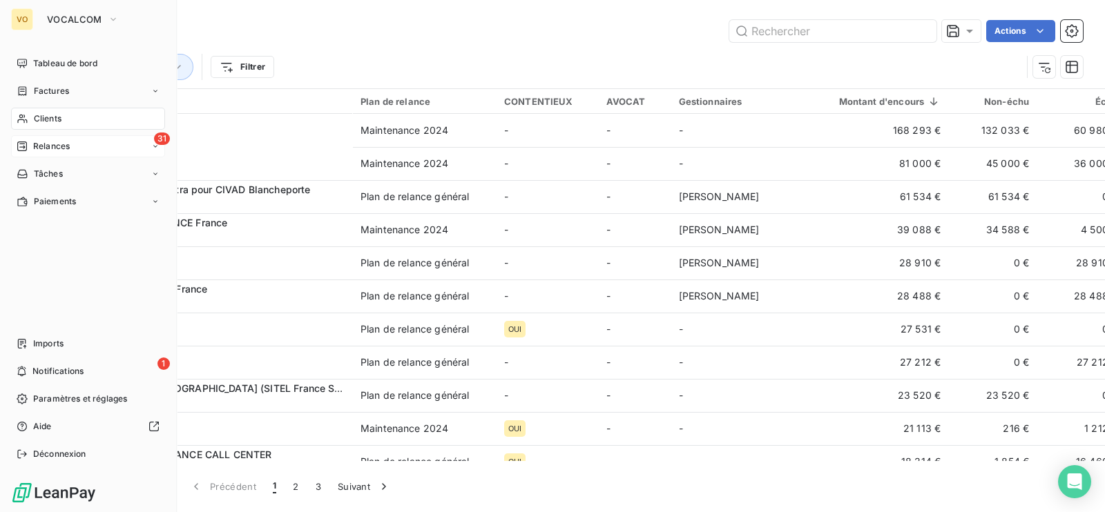
click at [61, 119] on span "Clients" at bounding box center [48, 119] width 28 height 12
click at [48, 114] on span "Clients" at bounding box center [48, 119] width 28 height 12
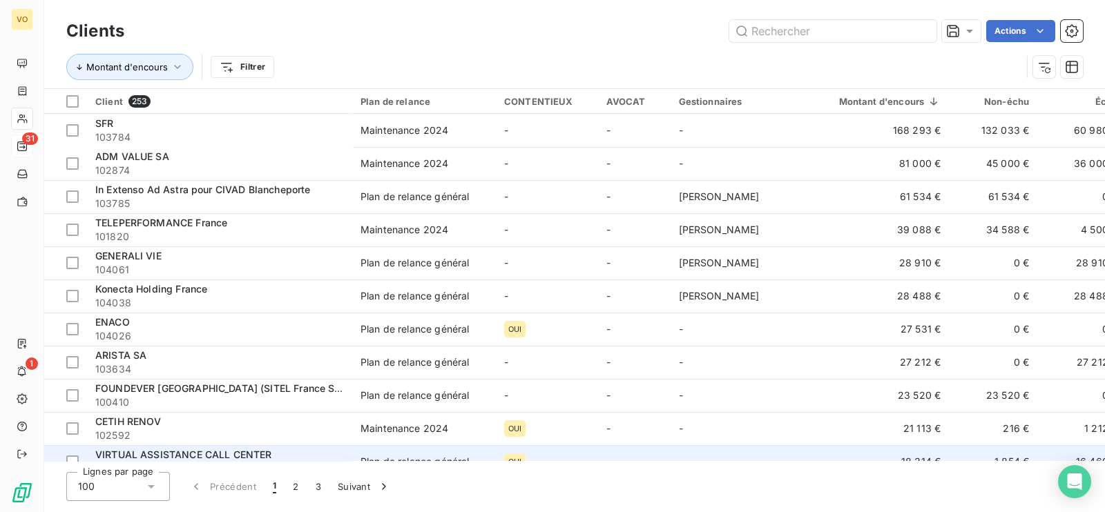
drag, startPoint x: 625, startPoint y: 454, endPoint x: 642, endPoint y: 454, distance: 17.3
click at [642, 454] on td "-" at bounding box center [634, 461] width 73 height 33
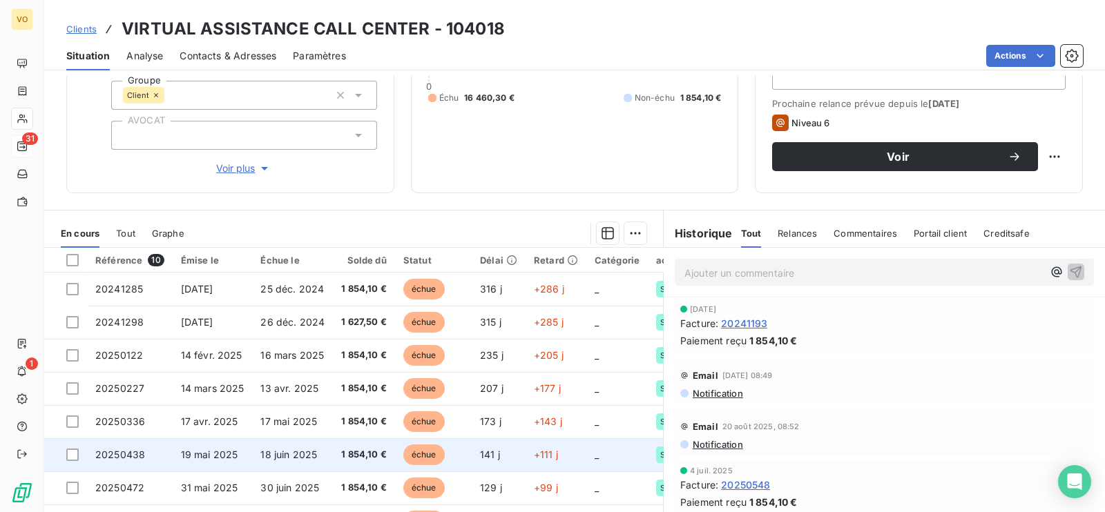
scroll to position [95, 0]
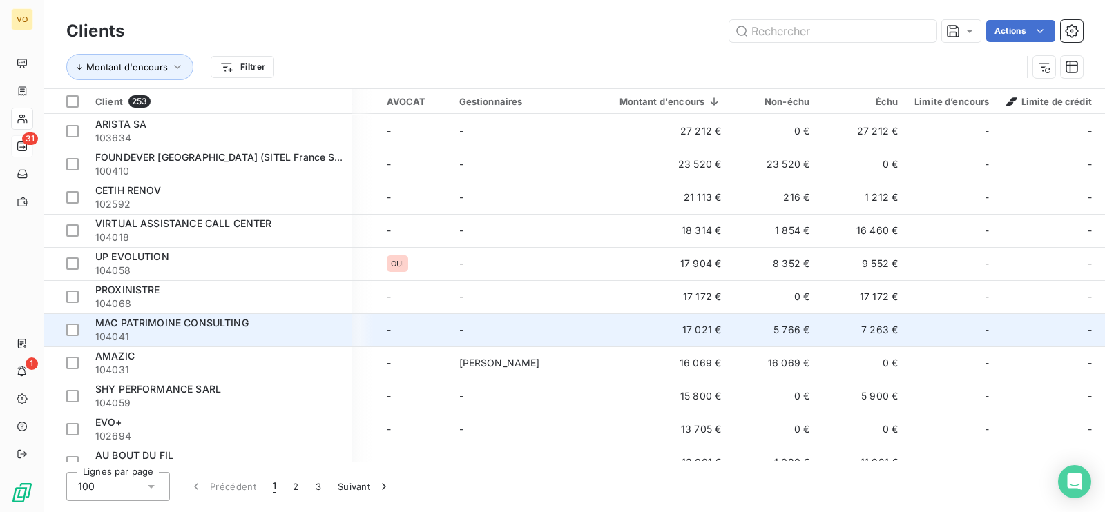
scroll to position [259, 220]
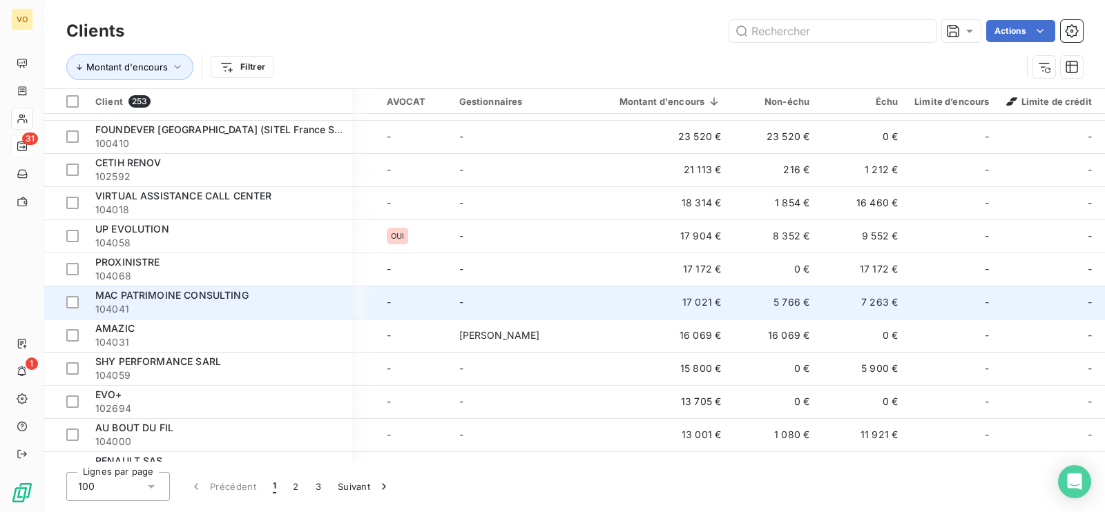
click at [191, 293] on span "MAC PATRIMOINE CONSULTING" at bounding box center [171, 295] width 153 height 12
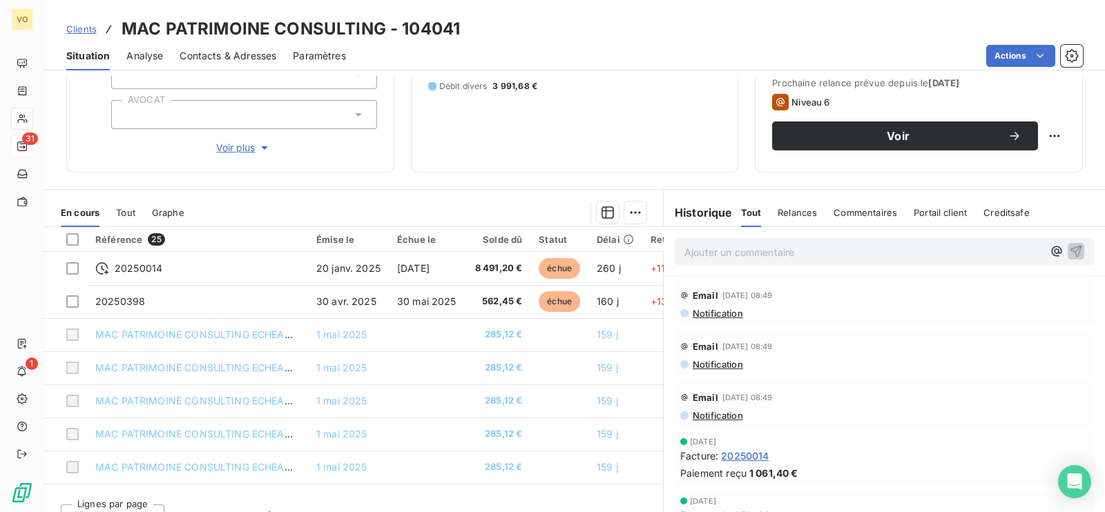
scroll to position [214, 0]
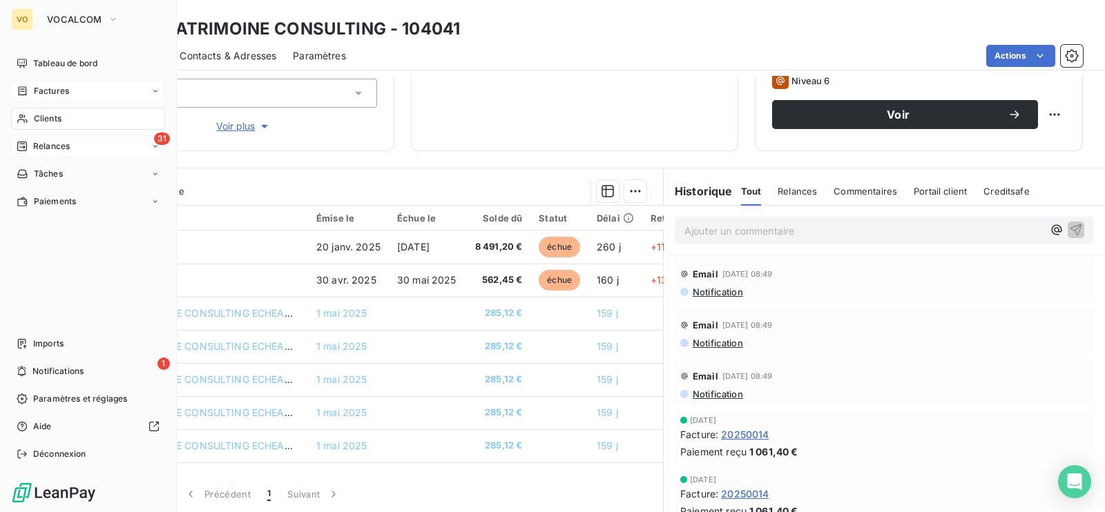
click at [52, 86] on span "Factures" at bounding box center [51, 91] width 35 height 12
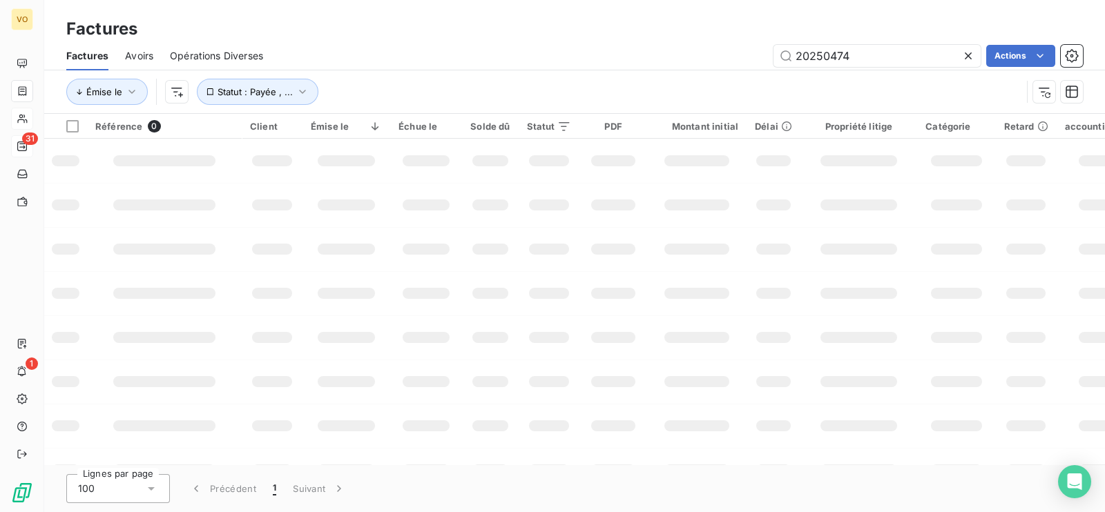
type input "20250474"
click at [670, 38] on div "Factures" at bounding box center [574, 29] width 1061 height 25
drag, startPoint x: 811, startPoint y: 53, endPoint x: 819, endPoint y: 53, distance: 8.3
click at [811, 53] on input "20250474" at bounding box center [876, 56] width 207 height 22
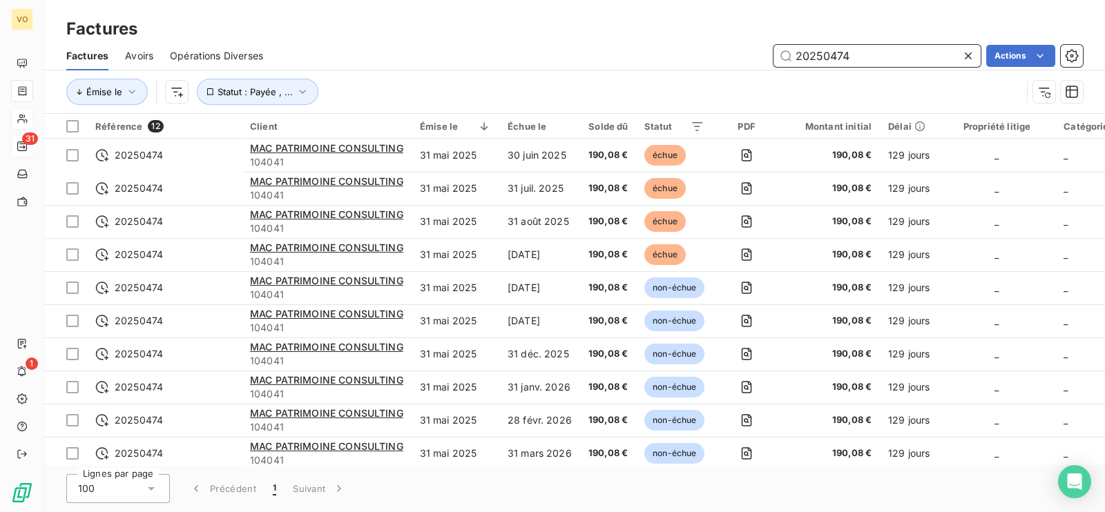
click at [826, 54] on input "20250474" at bounding box center [876, 56] width 207 height 22
click at [856, 55] on input "20250474" at bounding box center [876, 56] width 207 height 22
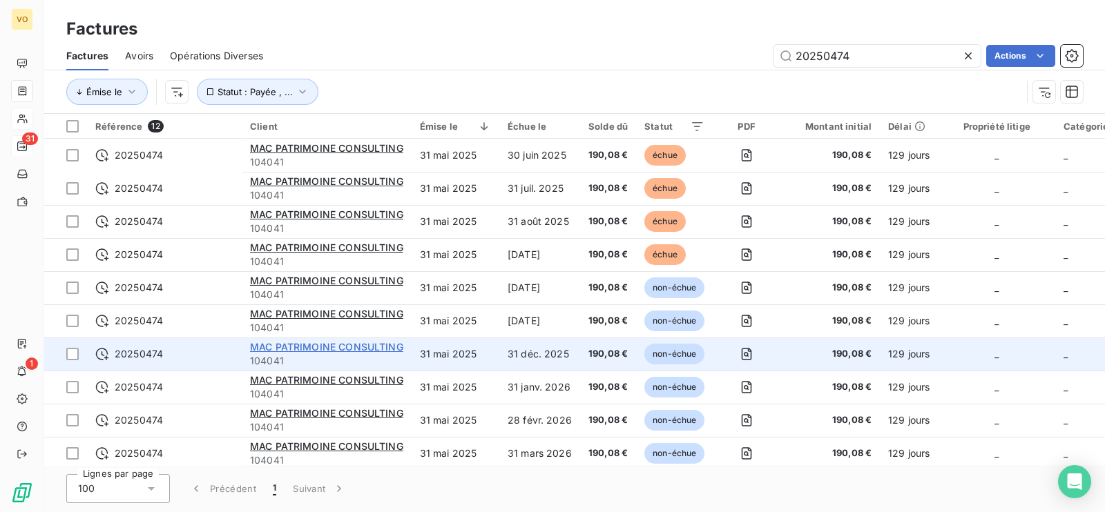
click at [323, 343] on span "MAC PATRIMOINE CONSULTING" at bounding box center [326, 347] width 153 height 12
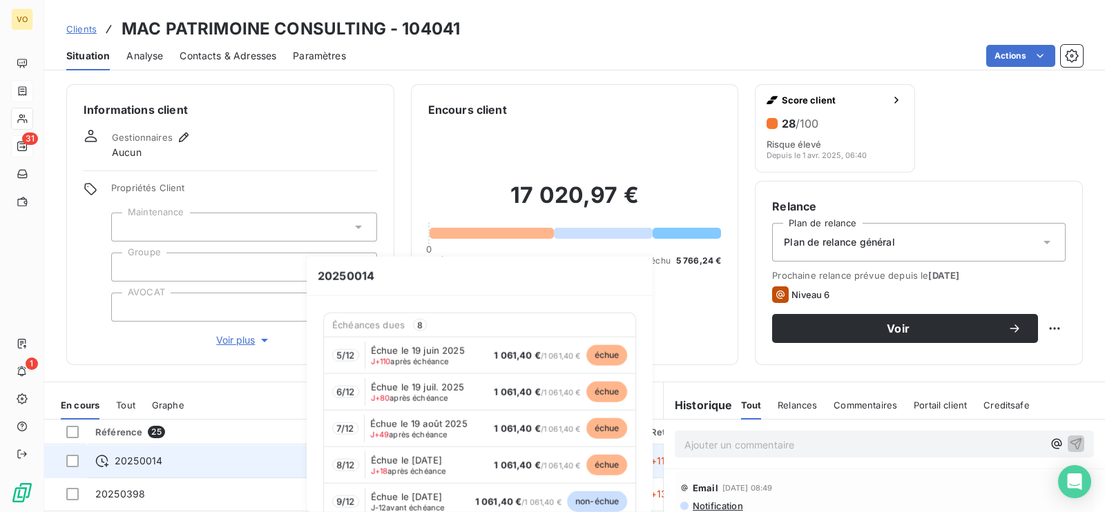
click at [148, 462] on span "20250014" at bounding box center [139, 461] width 48 height 14
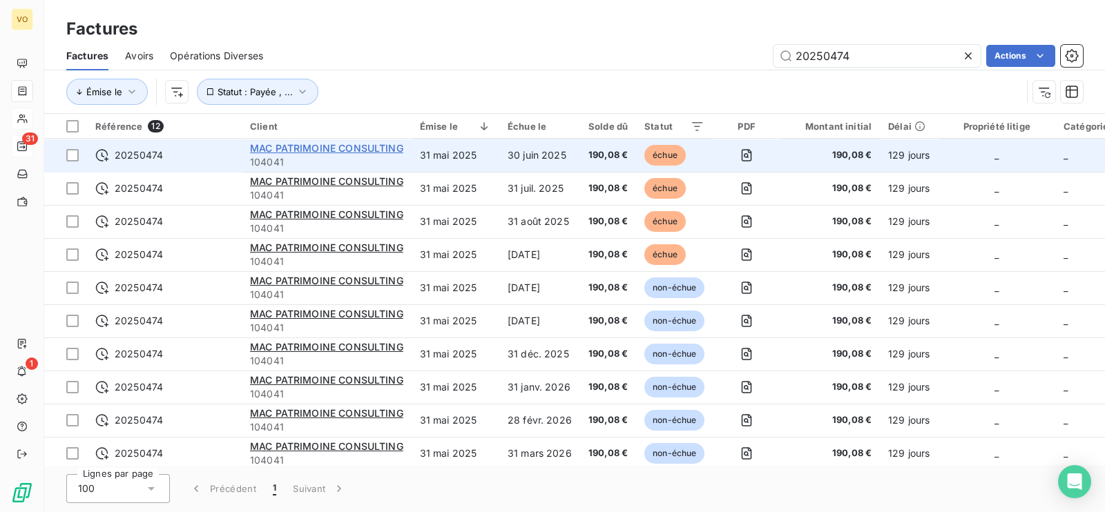
click at [304, 142] on span "MAC PATRIMOINE CONSULTING" at bounding box center [326, 148] width 153 height 12
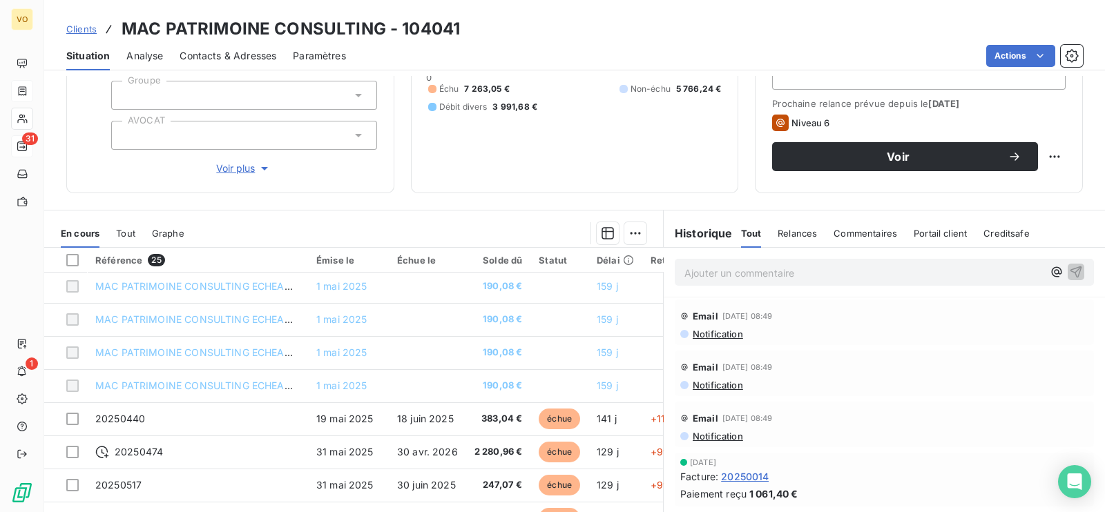
scroll to position [593, 0]
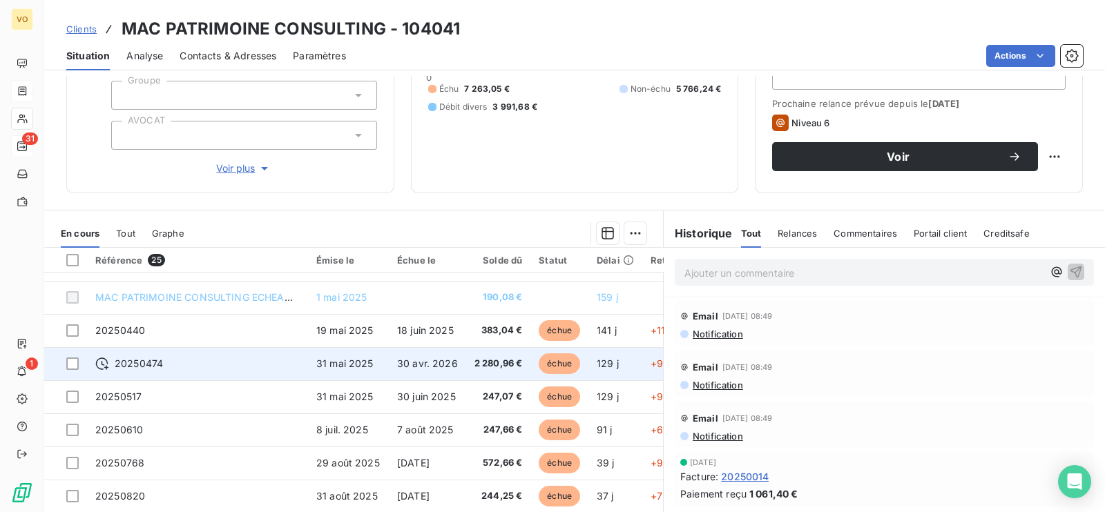
click at [139, 357] on span "20250474" at bounding box center [139, 364] width 48 height 14
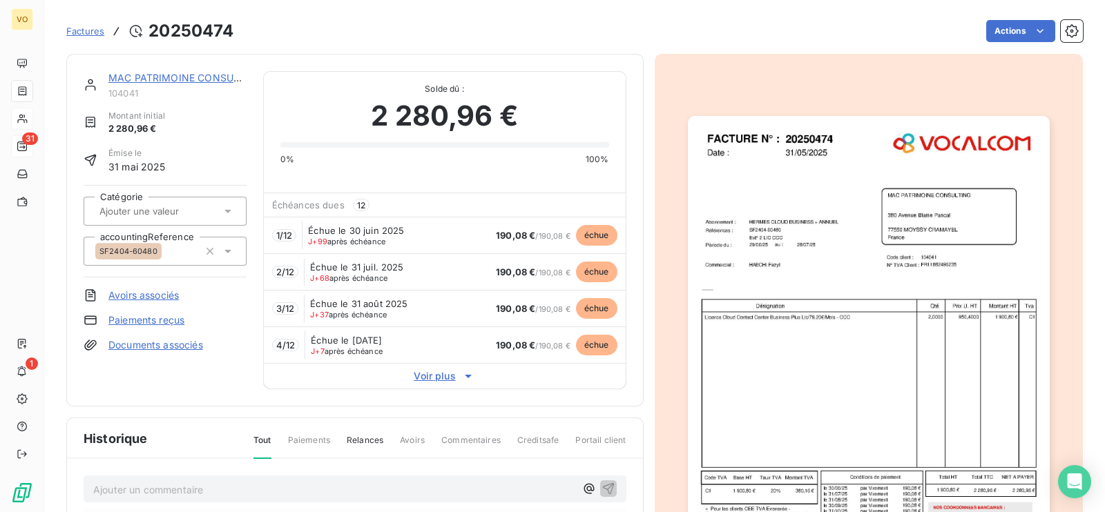
click at [431, 376] on span "Voir plus" at bounding box center [445, 376] width 362 height 14
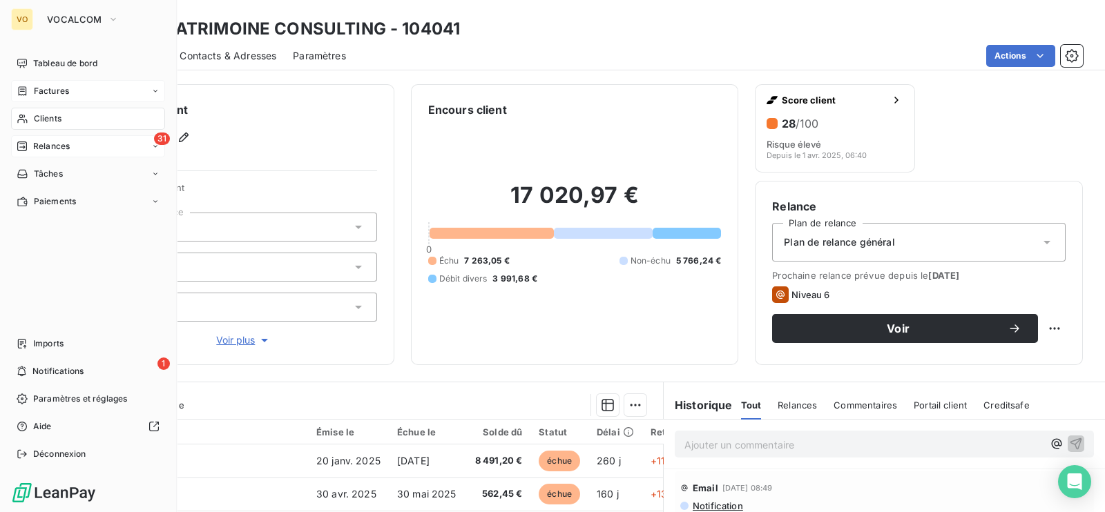
click at [46, 115] on span "Clients" at bounding box center [48, 119] width 28 height 12
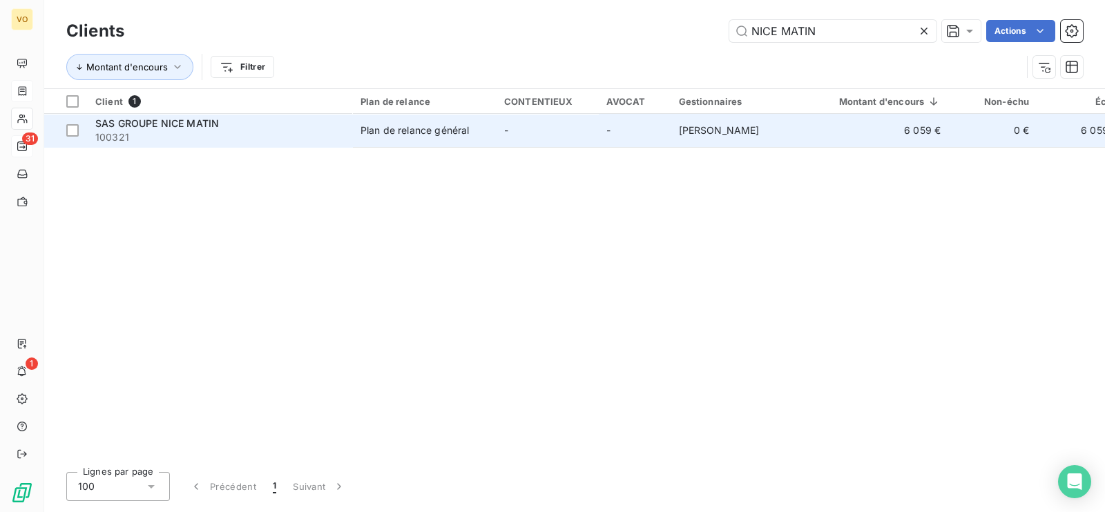
type input "NICE MATIN"
click at [535, 131] on td "-" at bounding box center [547, 130] width 102 height 33
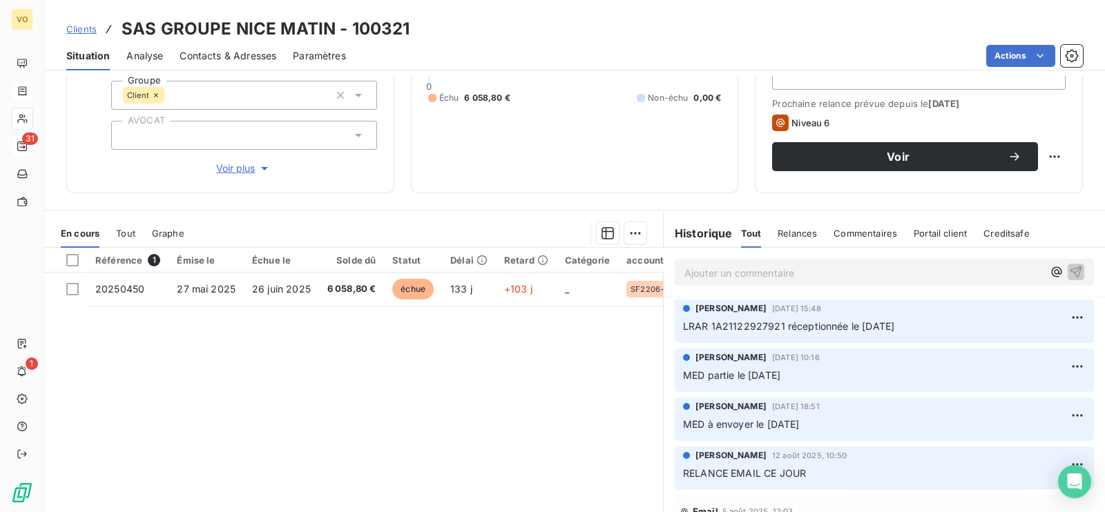
scroll to position [172, 0]
click at [239, 48] on div "Contacts & Adresses" at bounding box center [228, 55] width 97 height 29
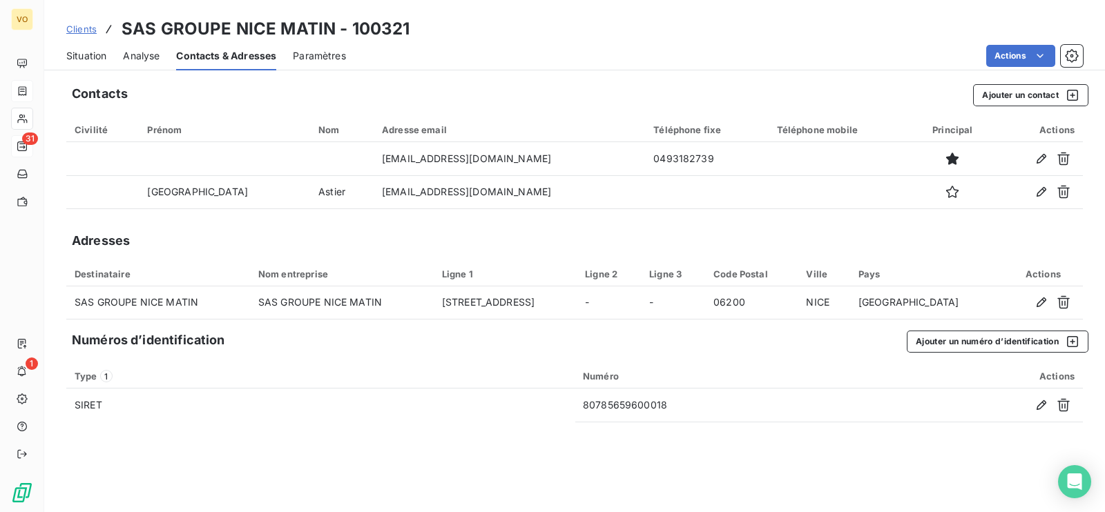
click at [144, 83] on div "Contacts Ajouter un contact Civilité Prénom Nom Adresse email Téléphone fixe Té…" at bounding box center [574, 294] width 1061 height 436
click at [321, 470] on div "Contacts Ajouter un contact Civilité Prénom Nom Adresse email Téléphone fixe Té…" at bounding box center [574, 294] width 1061 height 436
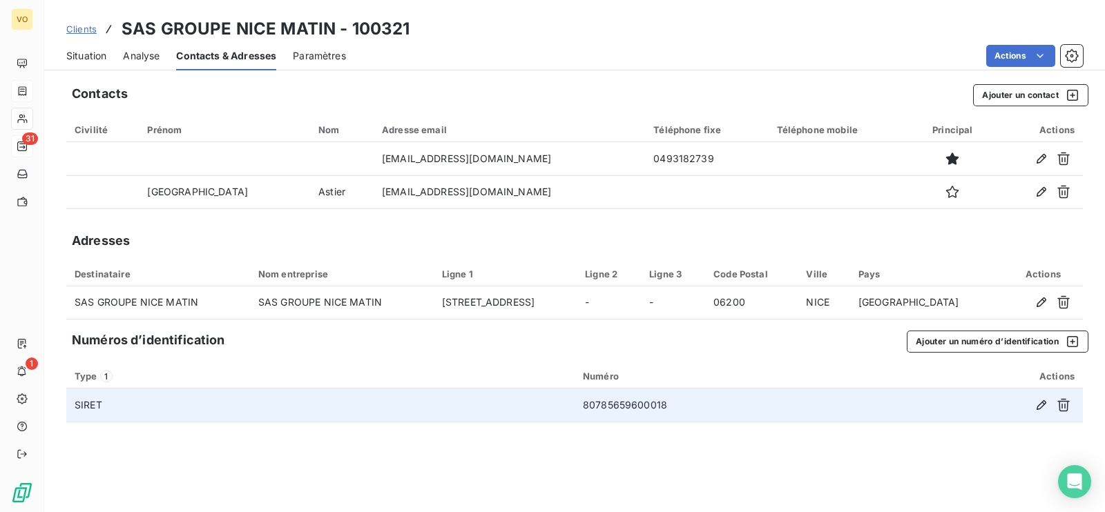
drag, startPoint x: 739, startPoint y: 454, endPoint x: 756, endPoint y: 410, distance: 48.1
click at [739, 454] on div "Contacts Ajouter un contact Civilité Prénom Nom Adresse email Téléphone fixe Té…" at bounding box center [574, 294] width 1061 height 436
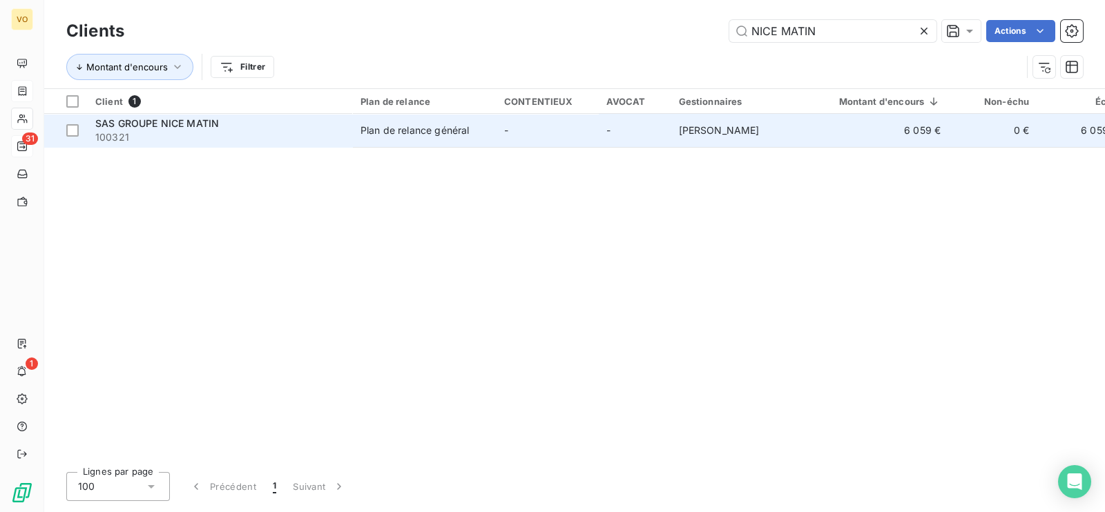
click at [197, 126] on span "SAS GROUPE NICE MATIN" at bounding box center [157, 123] width 124 height 12
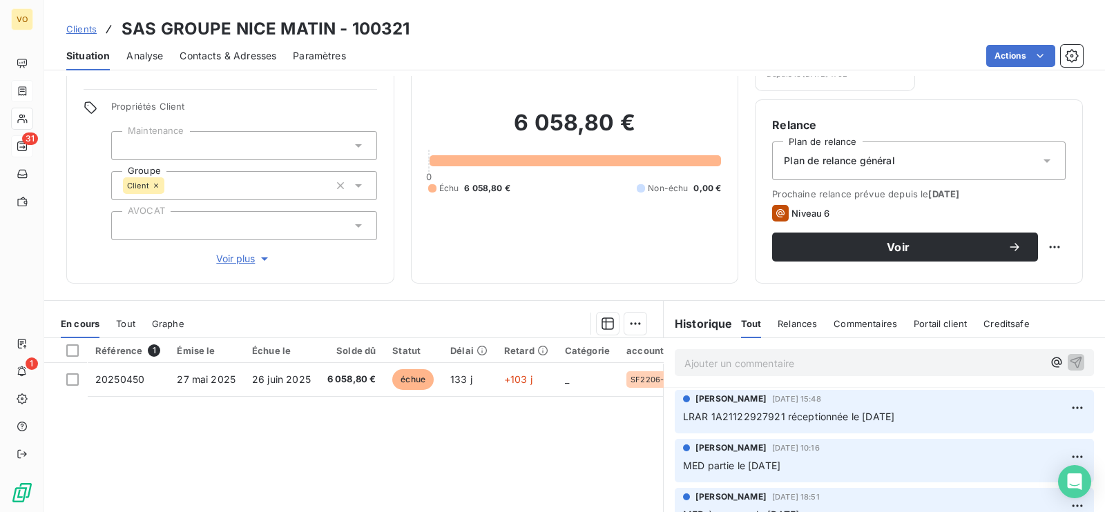
scroll to position [172, 0]
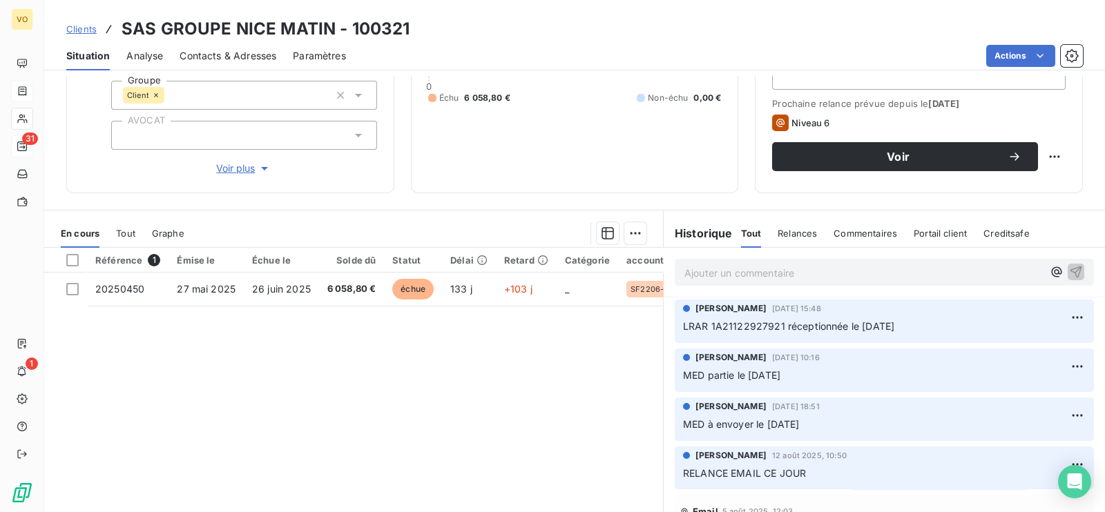
click at [742, 271] on p "Ajouter un commentaire ﻿" at bounding box center [863, 272] width 358 height 17
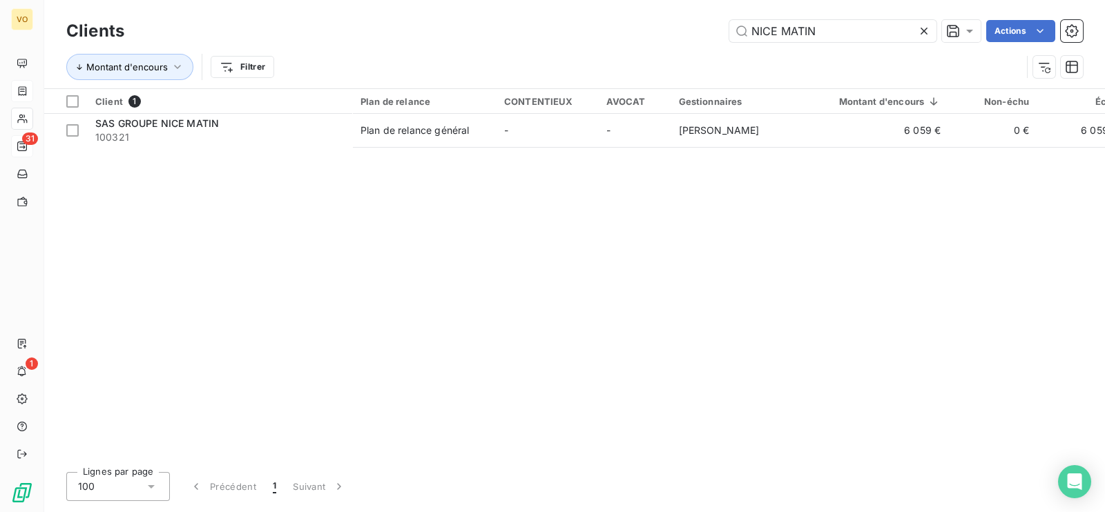
drag, startPoint x: 257, startPoint y: 350, endPoint x: 231, endPoint y: 240, distance: 113.4
click at [257, 347] on div "Client 1 Plan de relance CONTENTIEUX AVOCAT Gestionnaires Montant d'encours Non…" at bounding box center [574, 275] width 1061 height 372
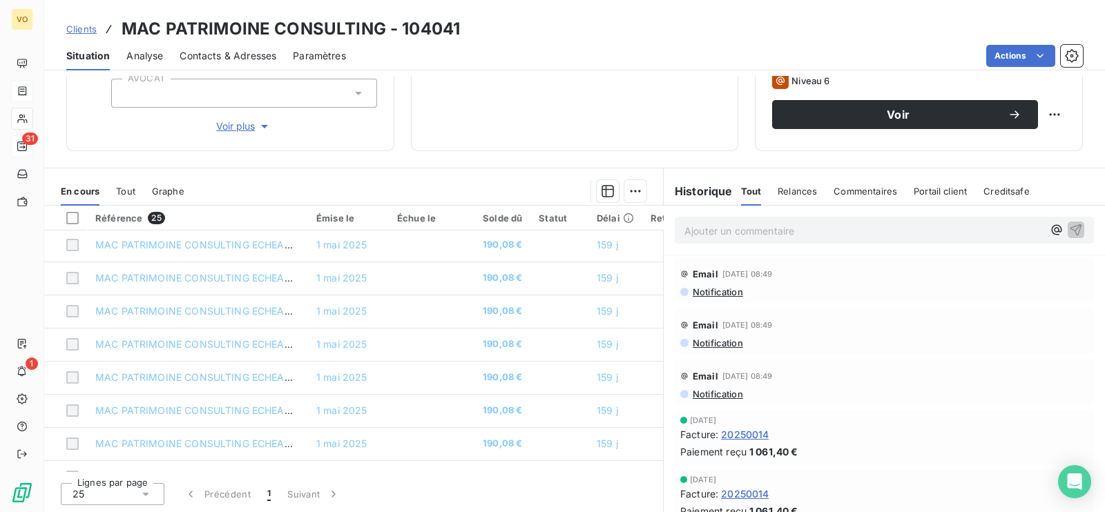
scroll to position [518, 0]
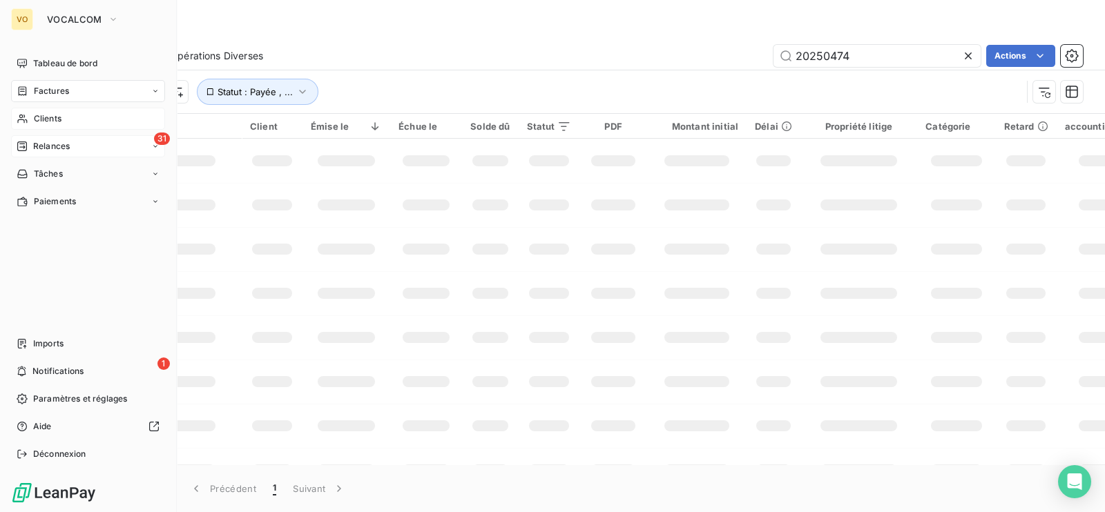
click at [39, 90] on span "Factures" at bounding box center [51, 91] width 35 height 12
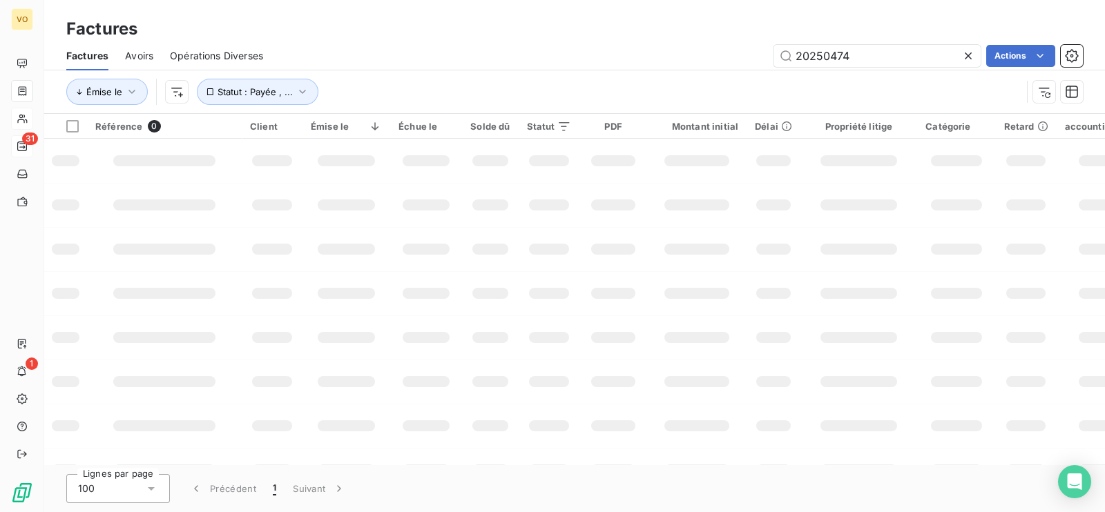
click at [963, 52] on icon at bounding box center [968, 56] width 14 height 14
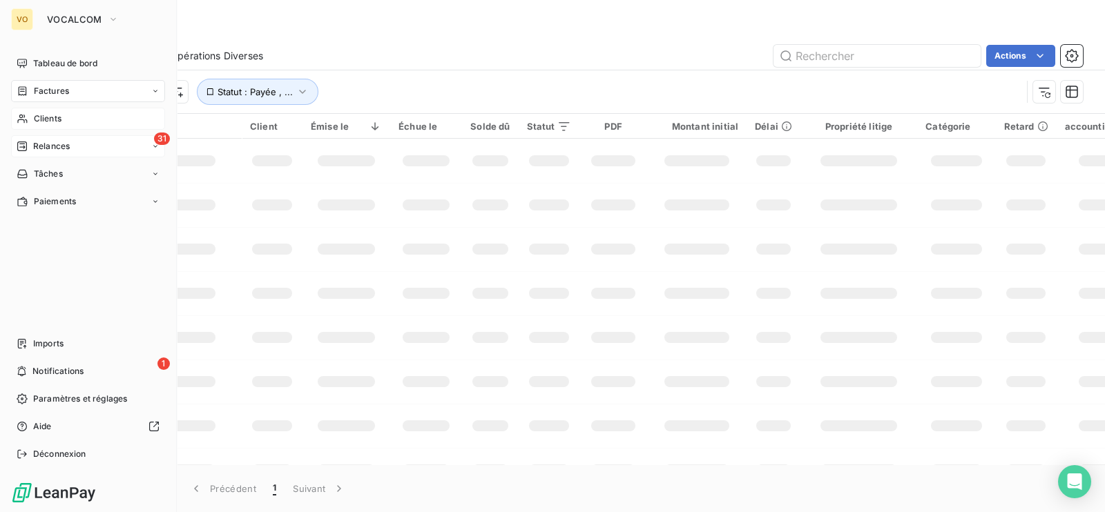
click at [38, 116] on span "Clients" at bounding box center [48, 119] width 28 height 12
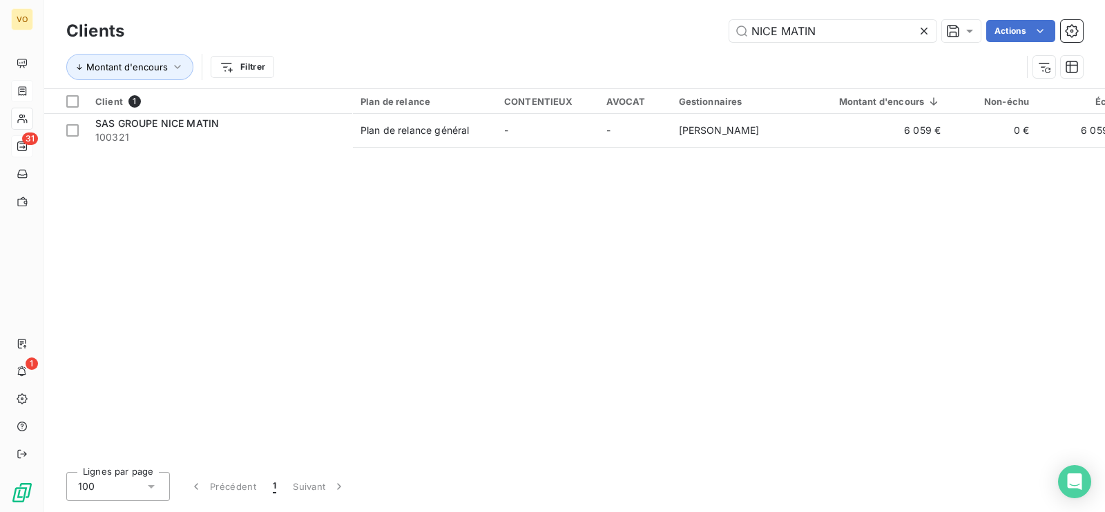
click at [925, 26] on icon at bounding box center [924, 31] width 14 height 14
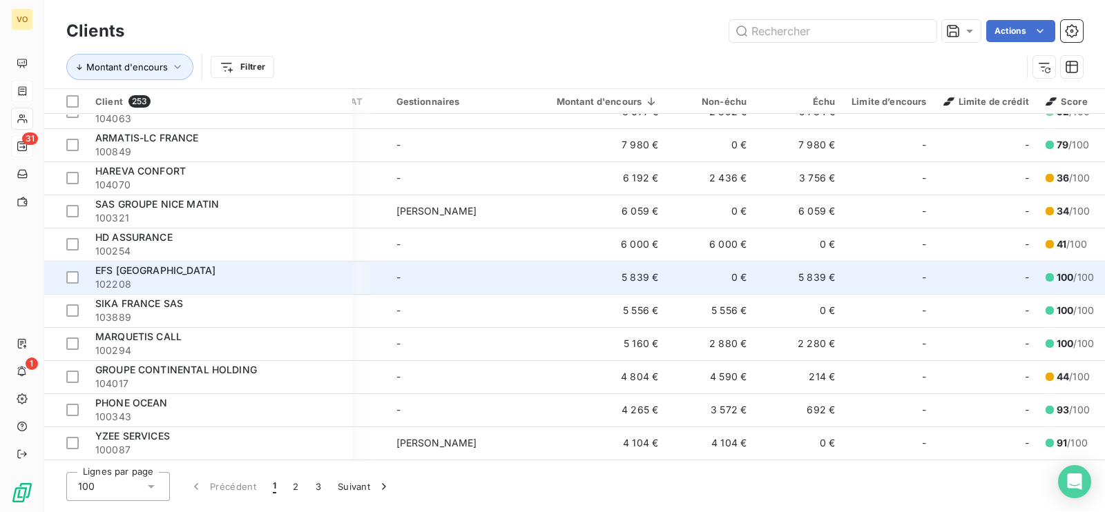
scroll to position [1036, 282]
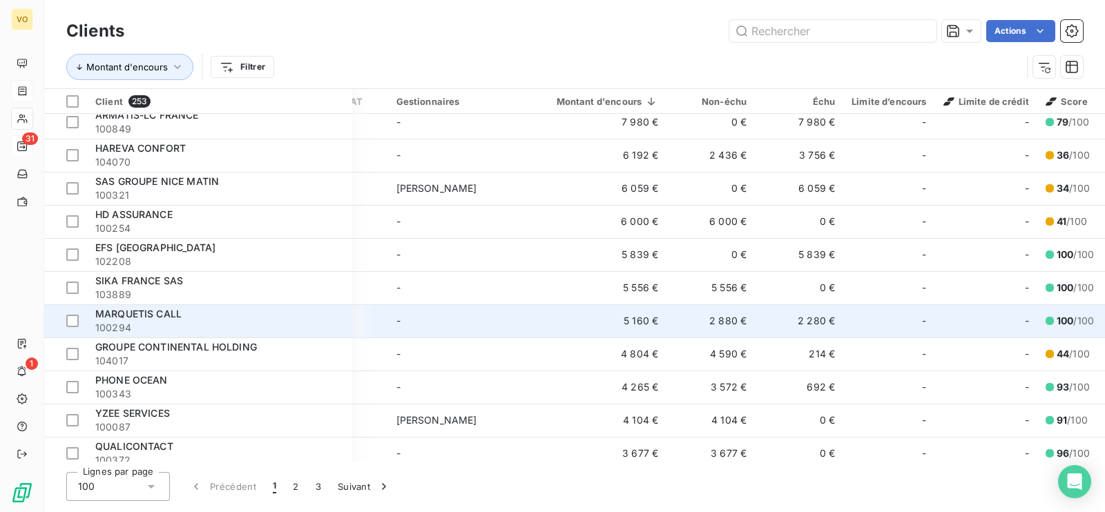
click at [164, 318] on span "MARQUETIS CALL" at bounding box center [138, 314] width 86 height 12
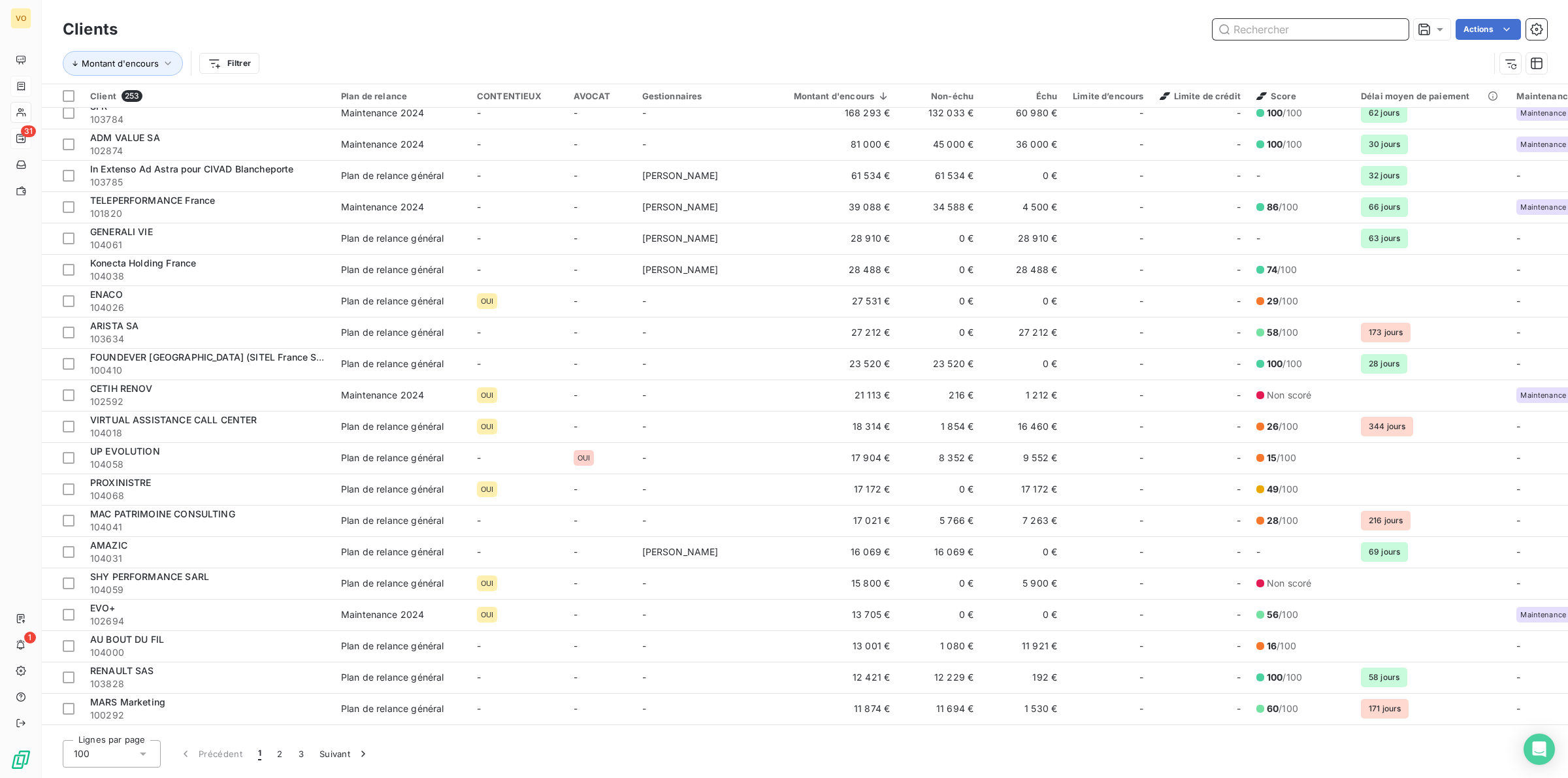
scroll to position [654, 0]
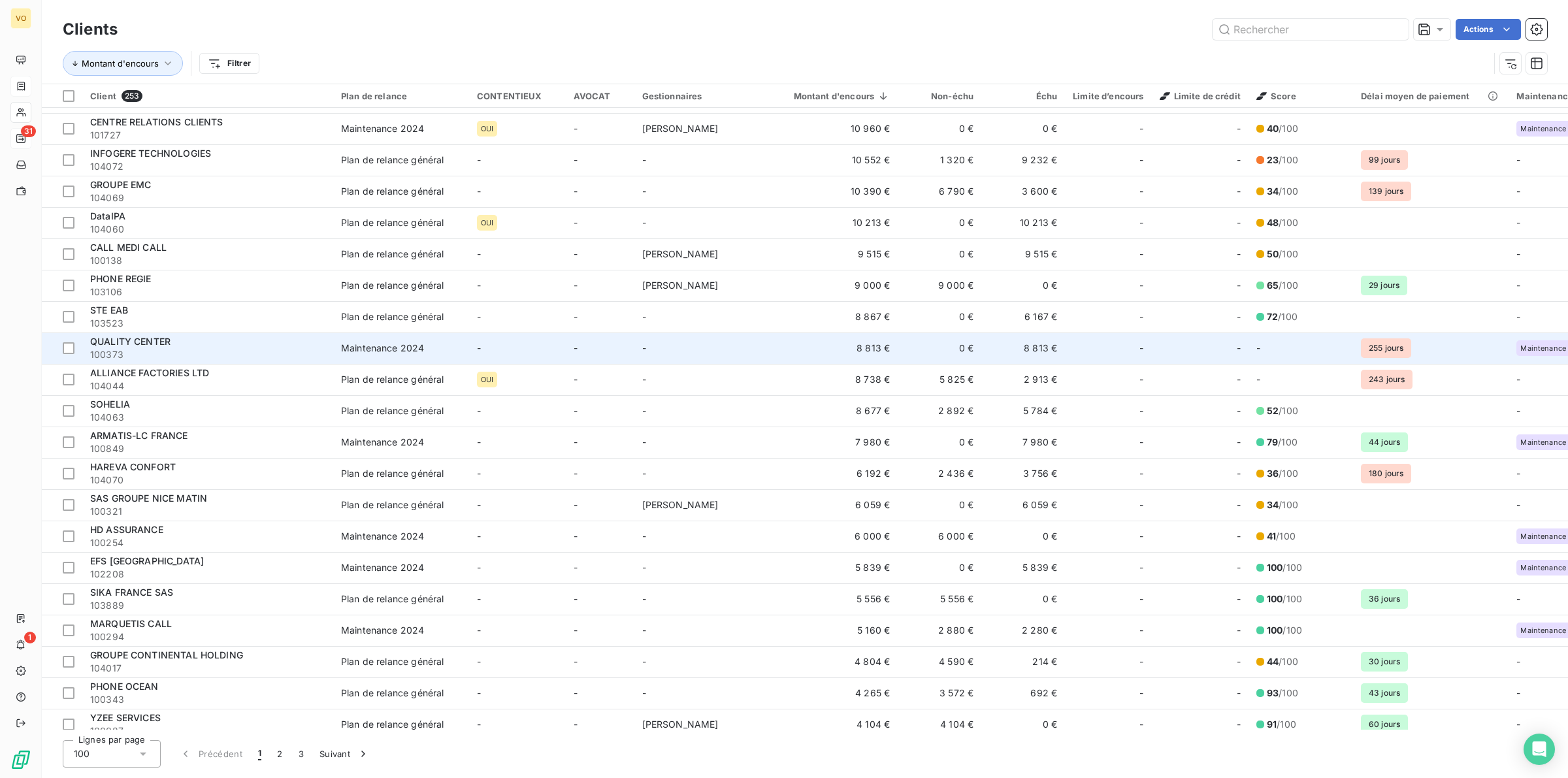
click at [152, 354] on span "100373" at bounding box center [207, 355] width 236 height 13
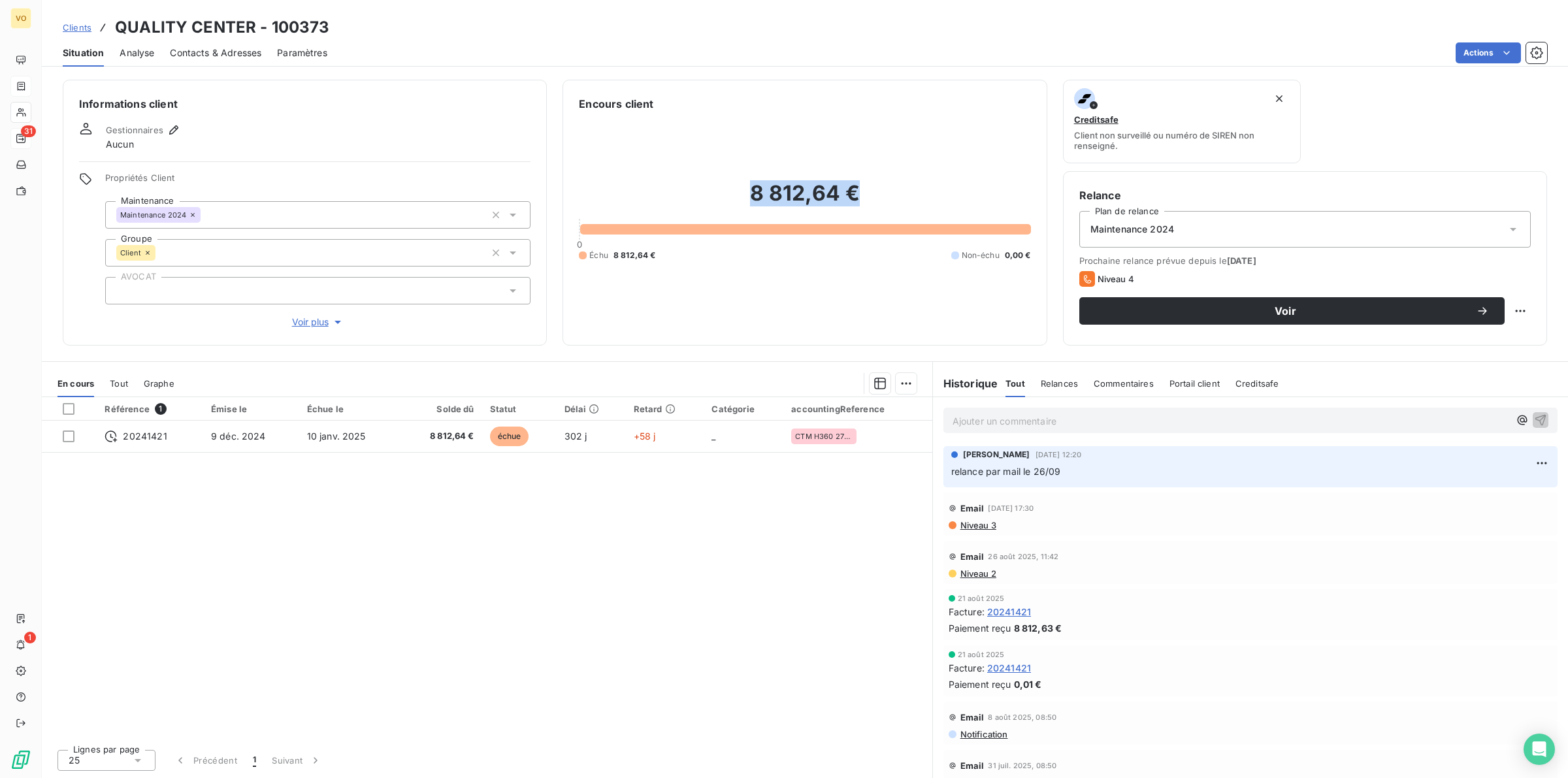
drag, startPoint x: 882, startPoint y: 193, endPoint x: 736, endPoint y: 189, distance: 146.1
click at [736, 189] on h2 "8 812,64 €" at bounding box center [804, 200] width 451 height 39
copy h2 "8 812,64 €"
click at [467, 607] on div "Référence 1 Émise le Échue le Solde dû Statut Délai Retard Catégorie accounting…" at bounding box center [486, 568] width 890 height 342
click at [569, 636] on div "Référence 1 Émise le Échue le Solde dû Statut Délai Retard Catégorie accounting…" at bounding box center [486, 568] width 890 height 342
